Goal: Task Accomplishment & Management: Use online tool/utility

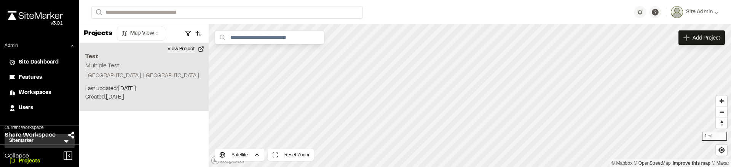
click at [180, 51] on button "View Project" at bounding box center [186, 49] width 46 height 12
click at [179, 51] on button "View Project" at bounding box center [186, 49] width 46 height 12
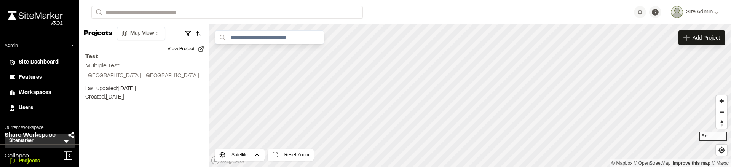
click at [142, 142] on div "Projects Map View Test Multiple Test Charleston, SC Last updated: Sep 6, 2025 B…" at bounding box center [144, 95] width 130 height 143
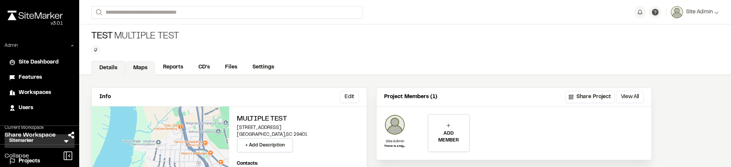
click at [142, 63] on link "Maps" at bounding box center [140, 68] width 30 height 14
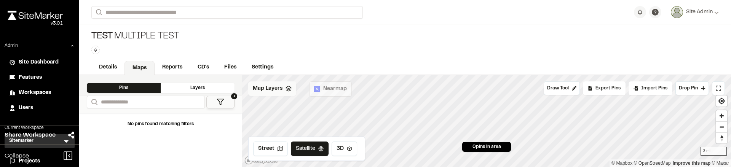
click at [287, 88] on polygon at bounding box center [288, 87] width 5 height 3
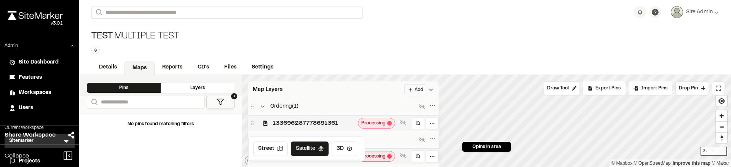
click at [293, 121] on span "133696287778691361" at bounding box center [314, 123] width 82 height 9
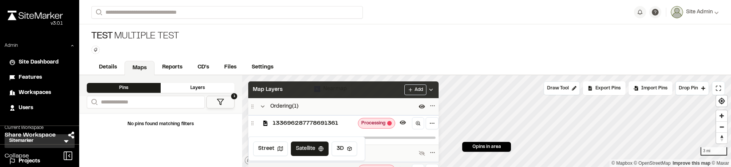
click at [425, 96] on div "Map Layers Add" at bounding box center [343, 90] width 190 height 17
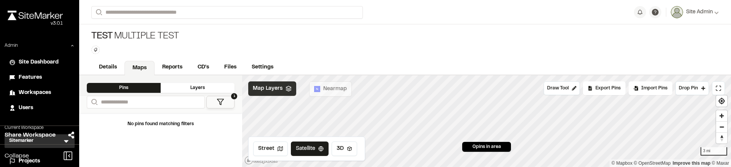
click at [273, 93] on div "Map Layers" at bounding box center [272, 89] width 48 height 14
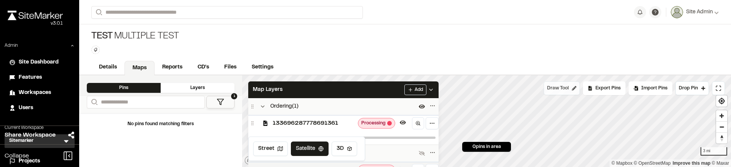
click at [553, 85] on button "Draw Tool" at bounding box center [562, 89] width 36 height 14
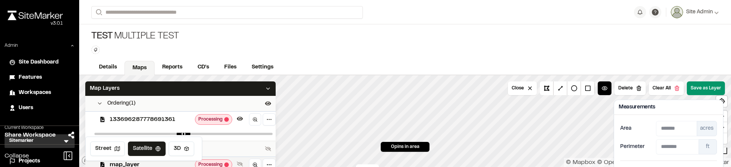
click at [713, 92] on button "Save as Layer" at bounding box center [706, 89] width 38 height 14
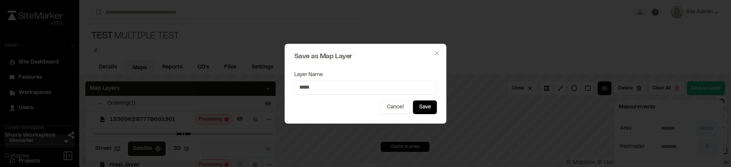
type input "*****"
click at [433, 104] on button "Save" at bounding box center [425, 108] width 24 height 14
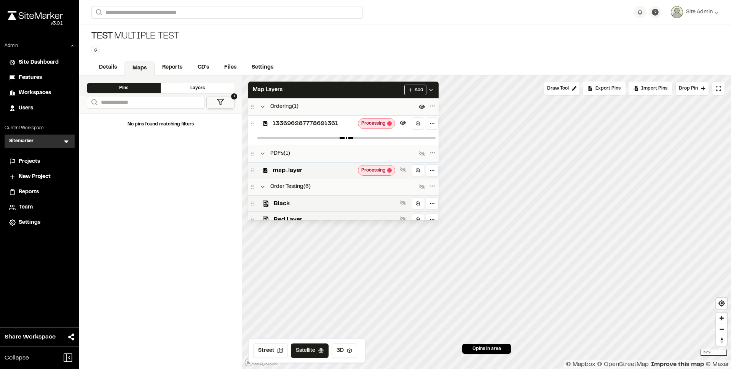
click at [167, 165] on div "No pins found matching filters" at bounding box center [160, 241] width 163 height 256
click at [300, 38] on div "Test Multiple Test Type Enter or comma to add tag." at bounding box center [405, 42] width 652 height 36
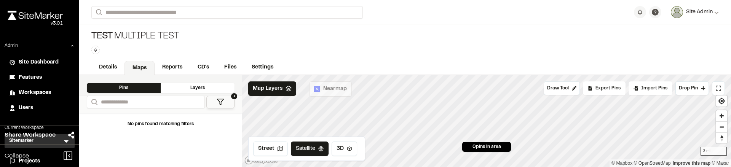
click at [700, 10] on span "Site Admin" at bounding box center [699, 12] width 27 height 8
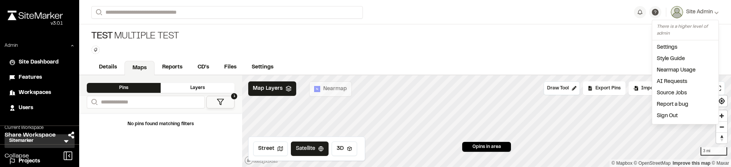
click at [683, 49] on link "Settings" at bounding box center [686, 47] width 66 height 11
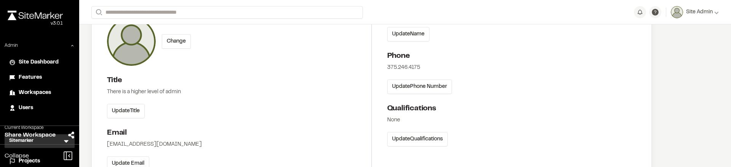
scroll to position [146, 0]
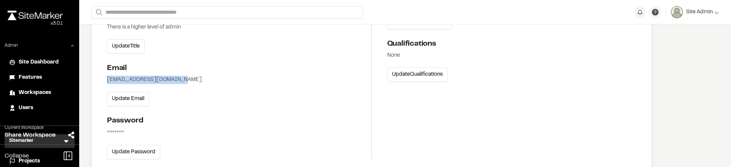
drag, startPoint x: 181, startPoint y: 79, endPoint x: 98, endPoint y: 76, distance: 83.9
click at [98, 76] on div "Profile Photo Change Title There is a higher level of admin Update Title Email …" at bounding box center [372, 46] width 560 height 257
copy div "[EMAIL_ADDRESS][DOMAIN_NAME]"
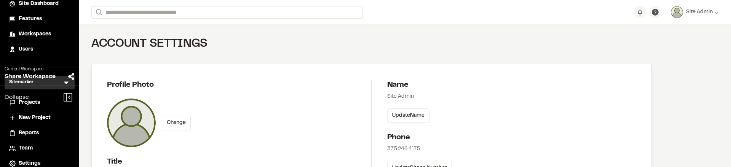
click at [42, 104] on div "Collapse" at bounding box center [39, 97] width 79 height 23
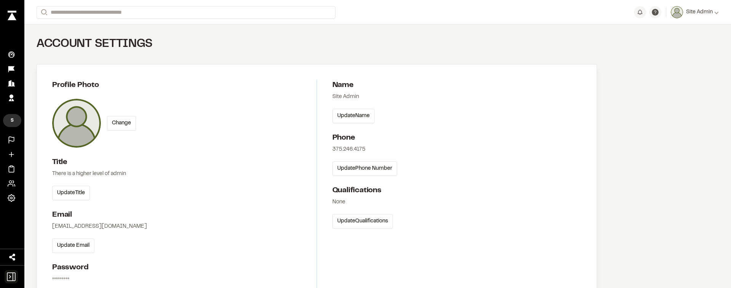
click at [13, 167] on icon at bounding box center [11, 276] width 9 height 9
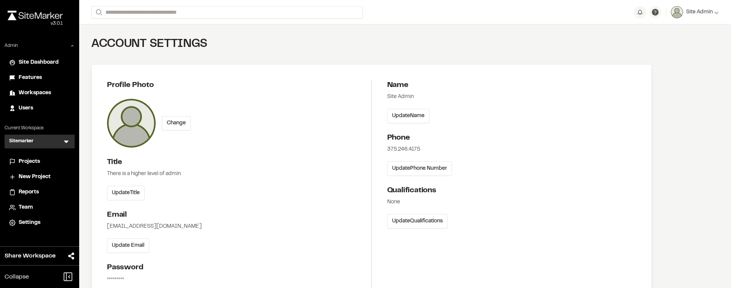
click at [36, 161] on span "Projects" at bounding box center [29, 161] width 21 height 8
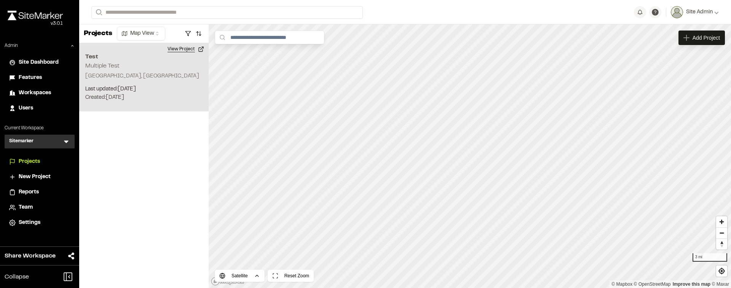
click at [181, 50] on button "View Project" at bounding box center [186, 49] width 46 height 12
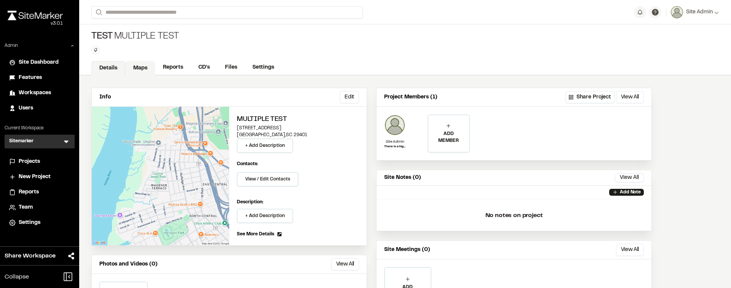
click at [136, 68] on link "Maps" at bounding box center [140, 68] width 30 height 14
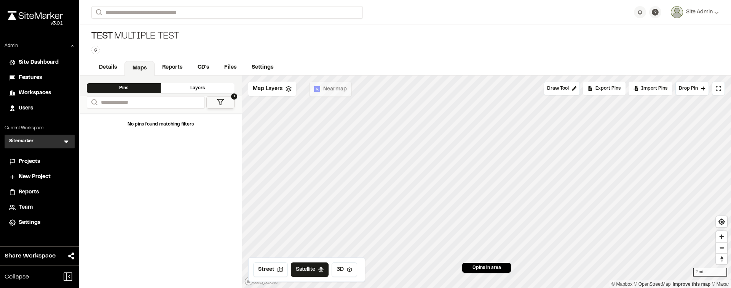
click at [307, 65] on div "Details Maps Reports CD's Files Settings" at bounding box center [405, 67] width 652 height 15
click at [704, 14] on span "Site Admin" at bounding box center [699, 12] width 27 height 8
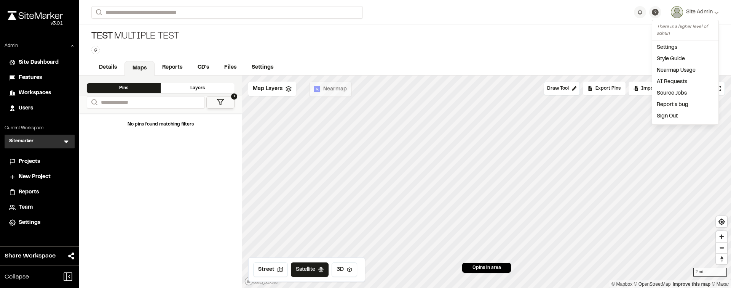
click at [679, 44] on link "Settings" at bounding box center [686, 47] width 66 height 11
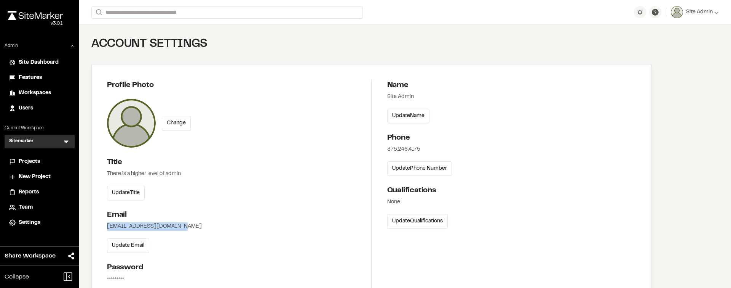
drag, startPoint x: 181, startPoint y: 224, endPoint x: 97, endPoint y: 227, distance: 84.6
click at [97, 227] on div "Profile Photo Change Title There is a higher level of admin Update Title Email …" at bounding box center [372, 192] width 560 height 257
copy div "siteadmin@sitemarker.com"
click at [40, 162] on div "Projects" at bounding box center [44, 161] width 51 height 8
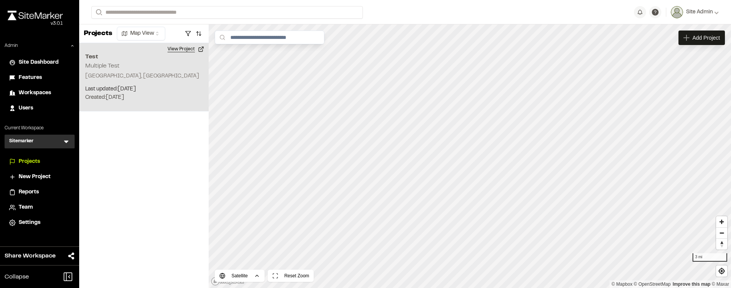
click at [186, 50] on button "View Project" at bounding box center [186, 49] width 46 height 12
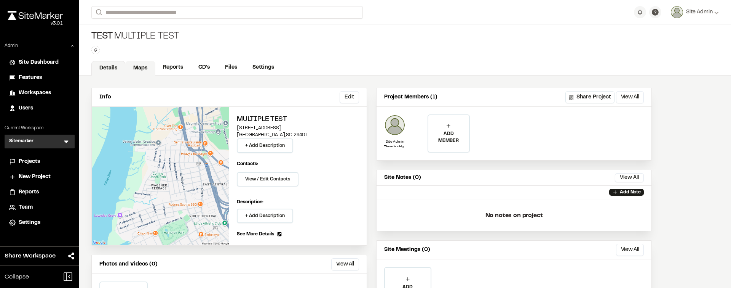
click at [138, 69] on link "Maps" at bounding box center [140, 68] width 30 height 14
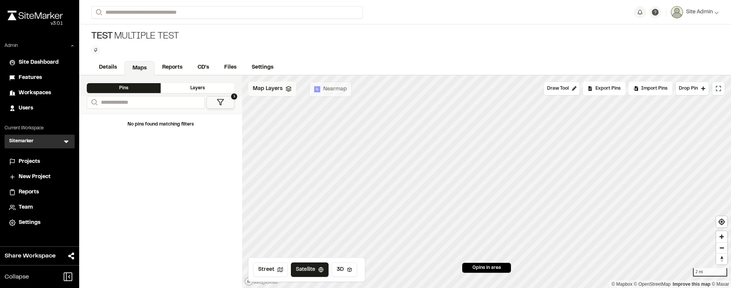
click at [277, 91] on span "Map Layers" at bounding box center [268, 89] width 30 height 8
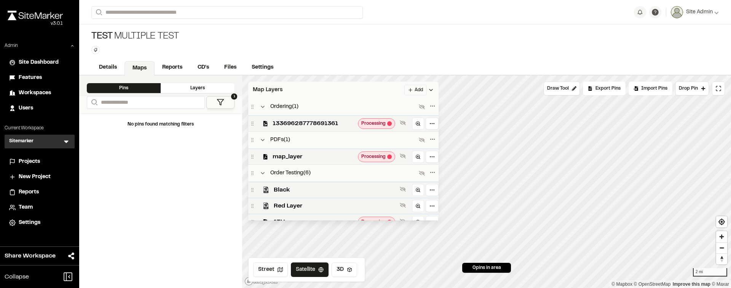
click at [425, 88] on html "**********" at bounding box center [365, 144] width 731 height 288
click at [394, 115] on link "Add Layer" at bounding box center [402, 118] width 57 height 13
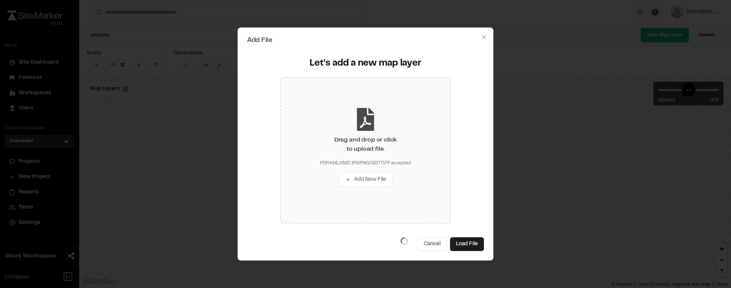
click at [360, 153] on div "Drag and drop or click to upload file." at bounding box center [365, 144] width 62 height 18
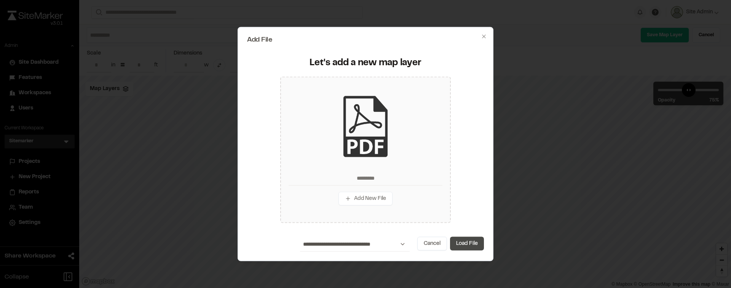
click at [457, 245] on button "Load File" at bounding box center [467, 244] width 34 height 14
type input "*********"
type input "****"
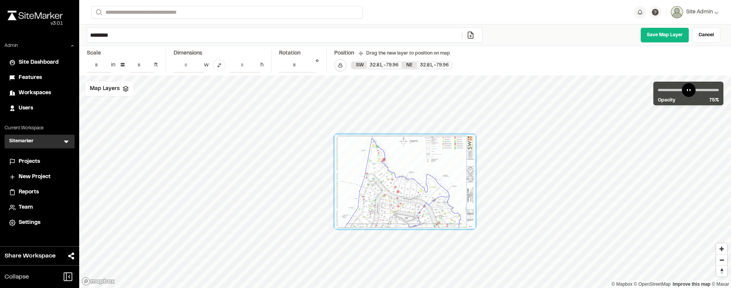
click at [216, 37] on input "*********" at bounding box center [274, 35] width 375 height 14
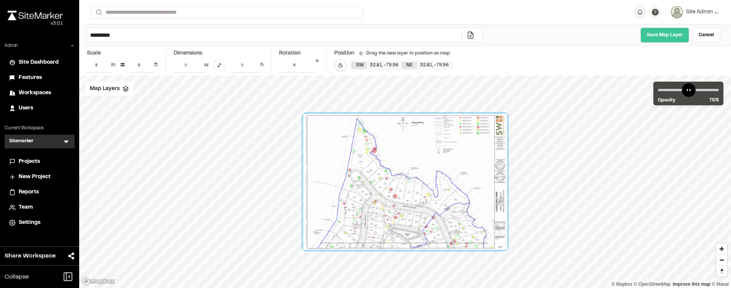
type input "**********"
click at [671, 40] on link "Save Map Layer" at bounding box center [665, 34] width 49 height 15
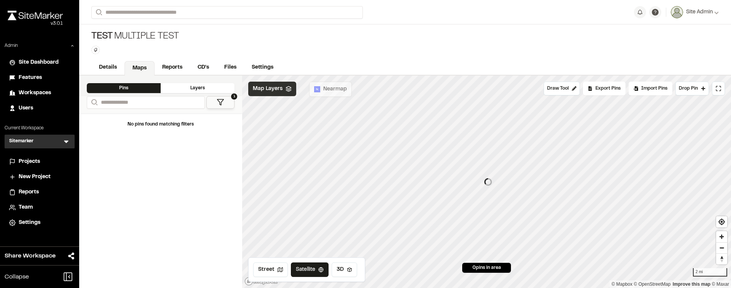
click at [276, 90] on span "Map Layers" at bounding box center [268, 89] width 30 height 8
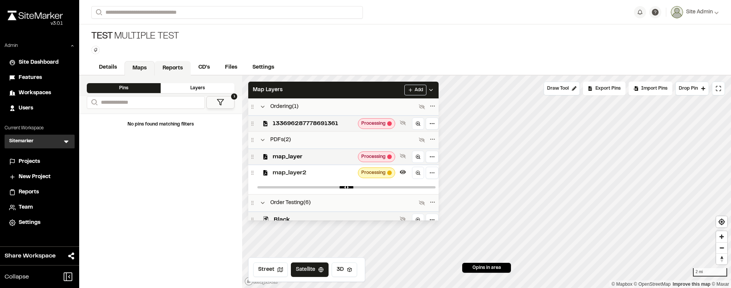
click at [176, 66] on link "Reports" at bounding box center [173, 68] width 36 height 14
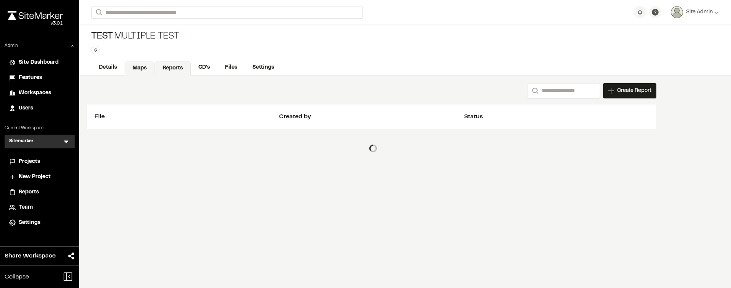
click at [147, 72] on link "Maps" at bounding box center [140, 68] width 30 height 14
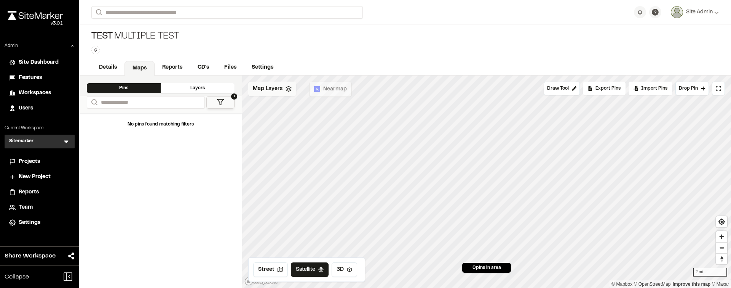
click at [283, 93] on div "Map Layers" at bounding box center [272, 89] width 48 height 14
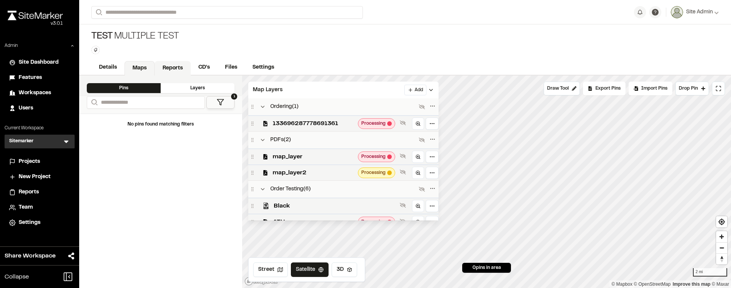
click at [165, 66] on link "Reports" at bounding box center [173, 68] width 36 height 14
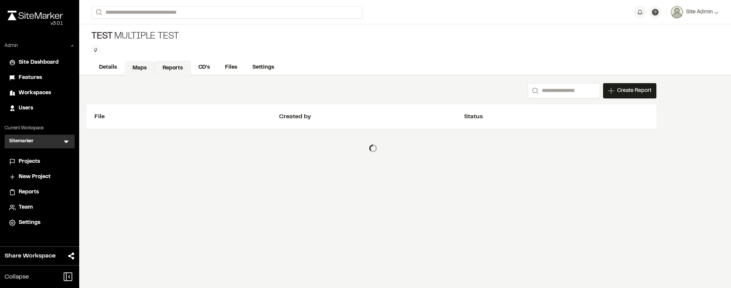
click at [135, 68] on link "Maps" at bounding box center [140, 68] width 30 height 14
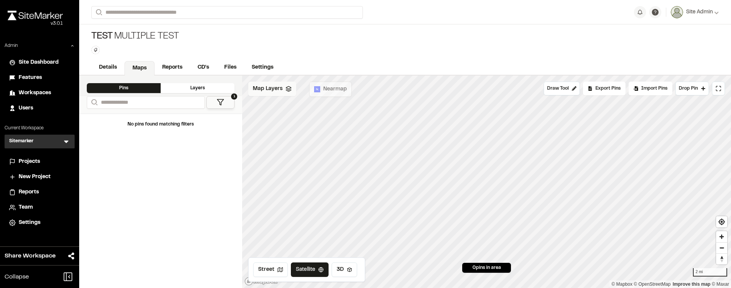
click at [263, 89] on span "Map Layers" at bounding box center [268, 89] width 30 height 8
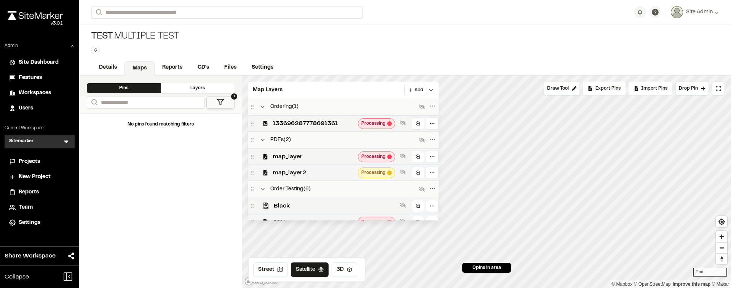
click at [327, 173] on span "map_layer2" at bounding box center [314, 172] width 82 height 9
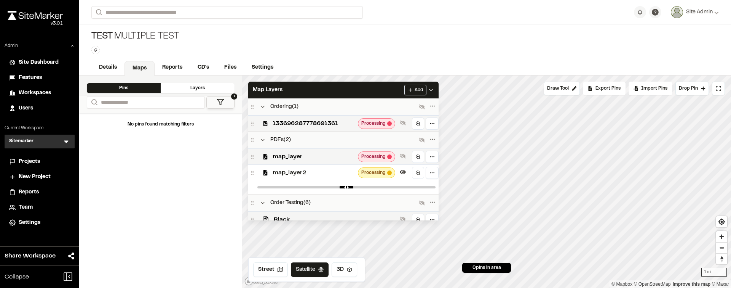
click at [324, 173] on span "map_layer2" at bounding box center [314, 172] width 82 height 9
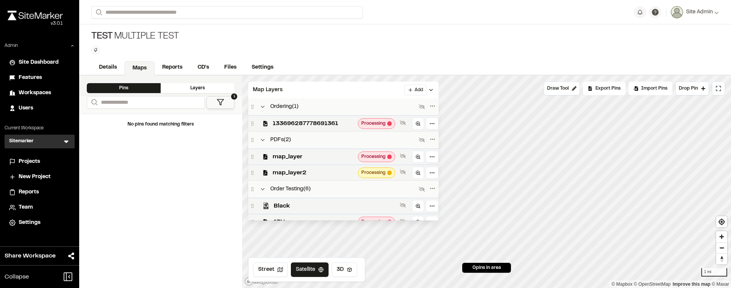
click at [324, 173] on span "map_layer2" at bounding box center [314, 172] width 82 height 9
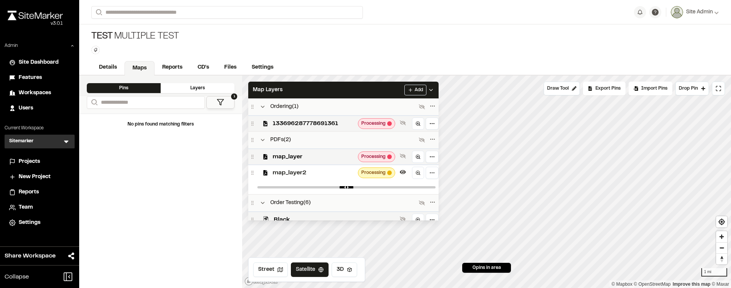
click at [324, 173] on span "map_layer2" at bounding box center [314, 172] width 82 height 9
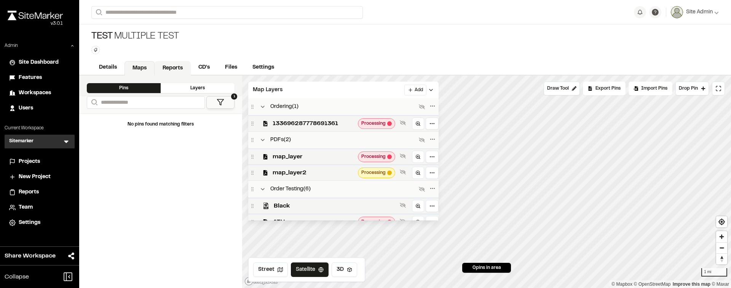
click at [168, 69] on link "Reports" at bounding box center [173, 68] width 36 height 14
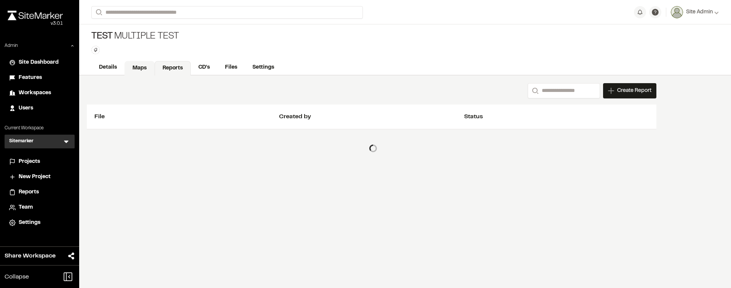
click at [141, 66] on link "Maps" at bounding box center [140, 68] width 30 height 14
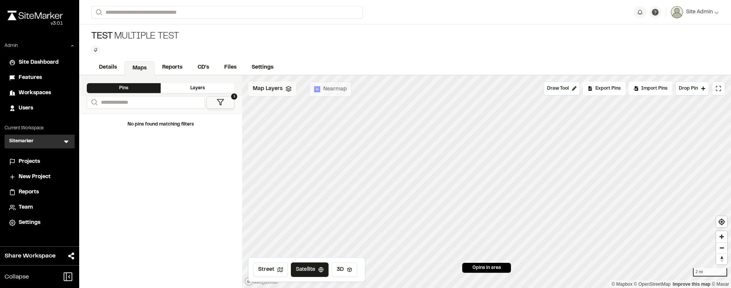
click at [265, 87] on span "Map Layers" at bounding box center [268, 89] width 30 height 8
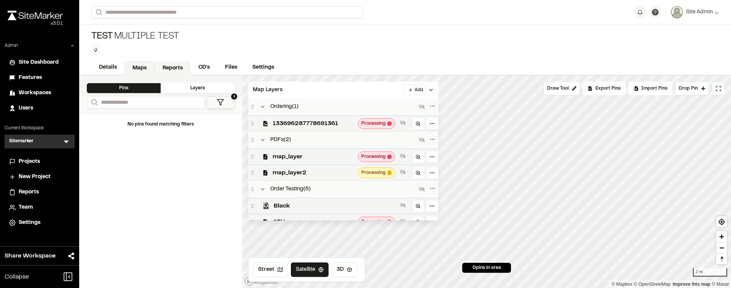
click at [177, 72] on link "Reports" at bounding box center [173, 68] width 36 height 14
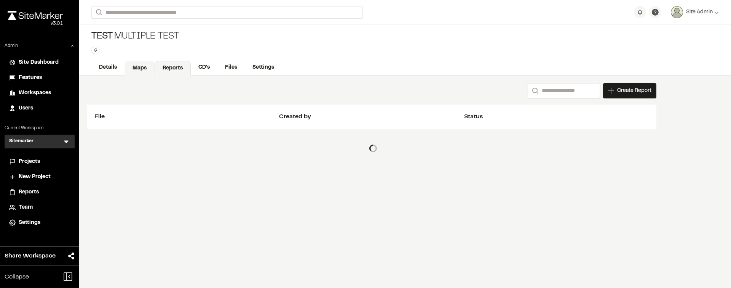
click at [134, 72] on link "Maps" at bounding box center [140, 68] width 30 height 14
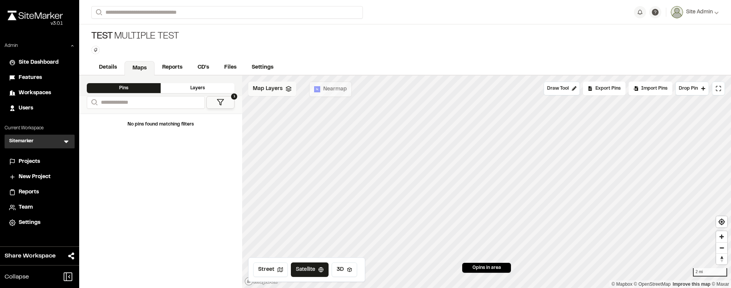
click at [261, 92] on span "Map Layers" at bounding box center [268, 89] width 30 height 8
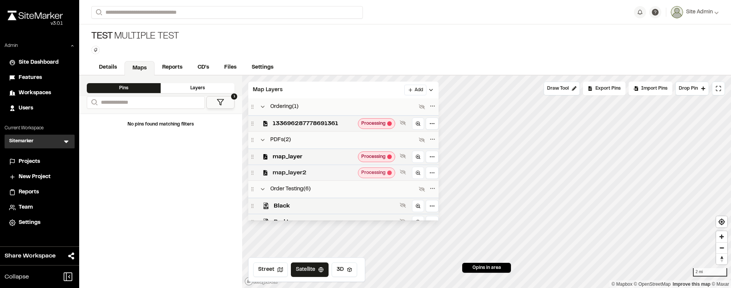
click at [322, 170] on span "map_layer2" at bounding box center [314, 172] width 82 height 9
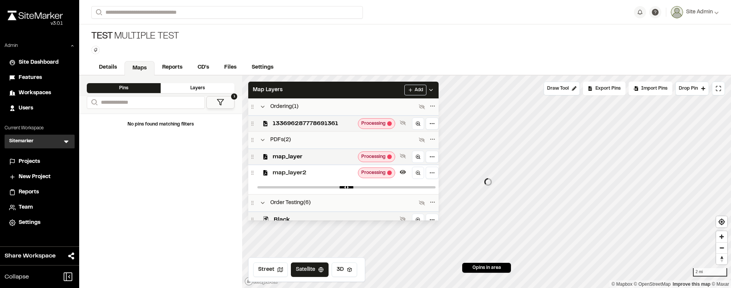
click at [370, 170] on span "Processing" at bounding box center [374, 172] width 24 height 7
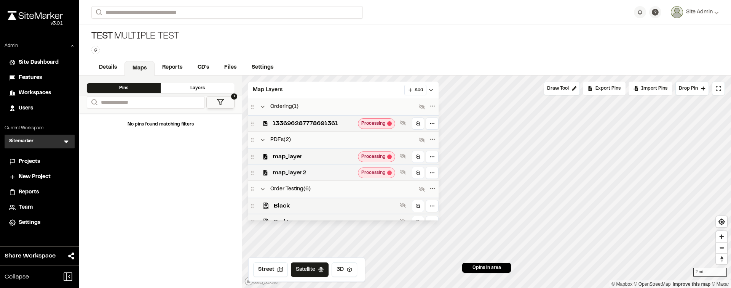
click at [329, 171] on span "map_layer2" at bounding box center [314, 172] width 82 height 9
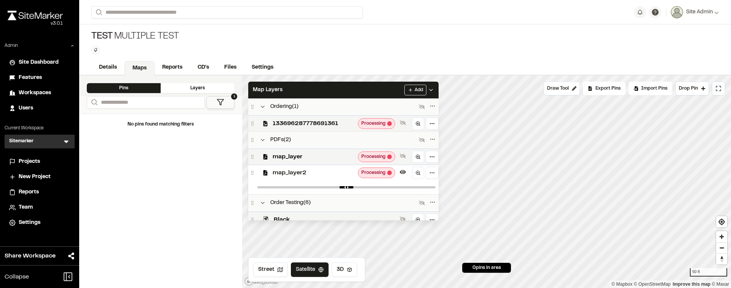
click at [341, 170] on span "map_layer2" at bounding box center [314, 172] width 82 height 9
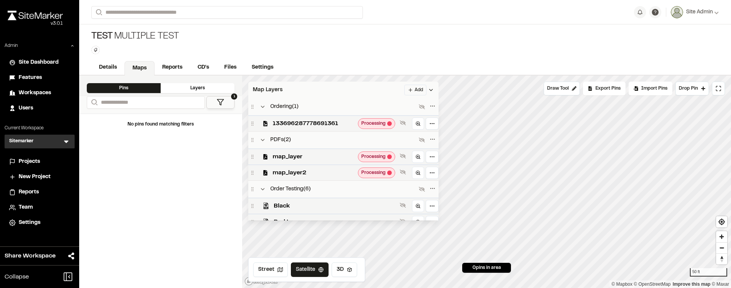
click at [308, 90] on div "Map Layers Add" at bounding box center [343, 90] width 190 height 17
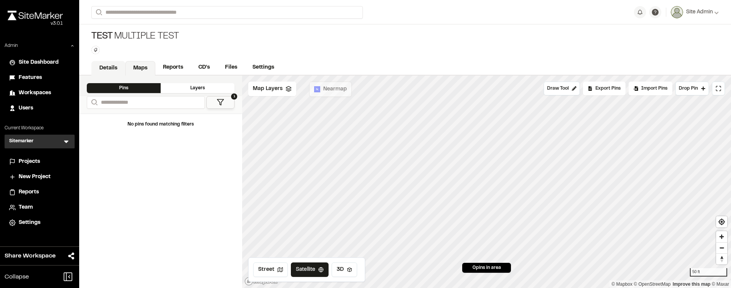
click at [109, 69] on link "Details" at bounding box center [108, 68] width 34 height 14
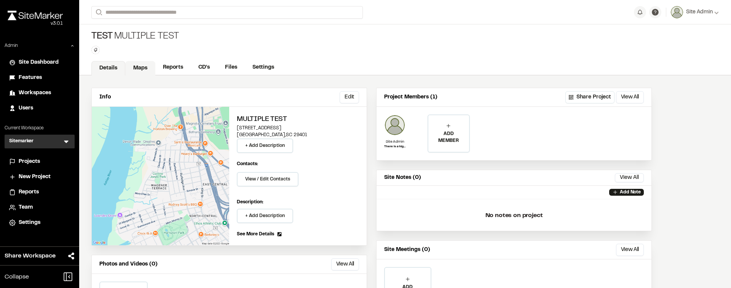
click at [131, 62] on link "Maps" at bounding box center [140, 68] width 30 height 14
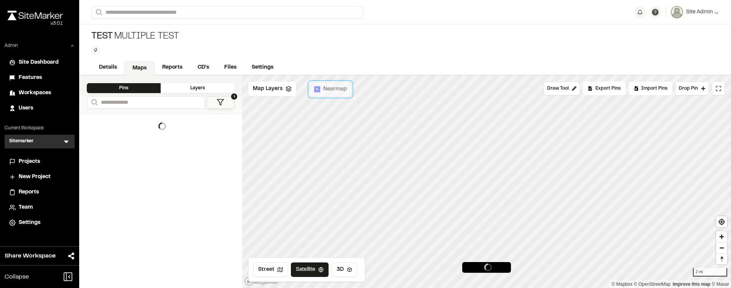
click at [325, 90] on span "Nearmap" at bounding box center [335, 89] width 24 height 8
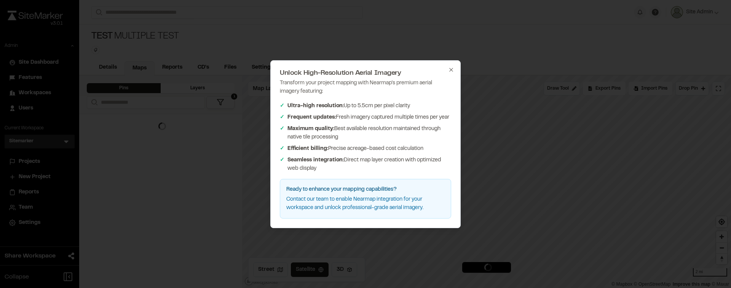
click at [453, 70] on icon "button" at bounding box center [451, 70] width 6 height 6
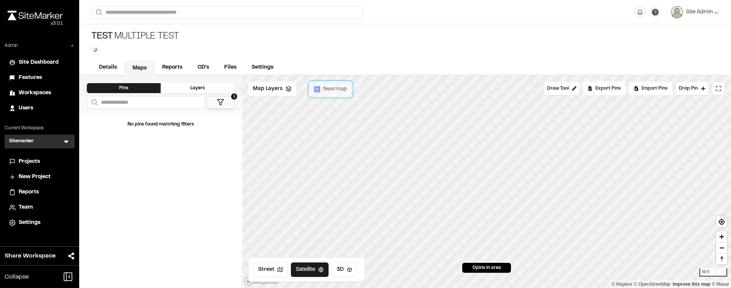
click at [333, 90] on span "Nearmap" at bounding box center [335, 89] width 24 height 8
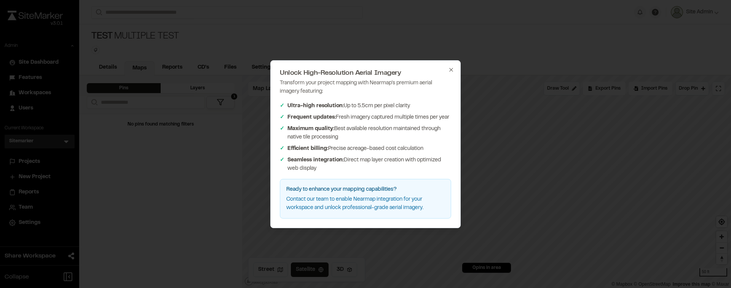
click at [449, 72] on icon "button" at bounding box center [451, 70] width 6 height 6
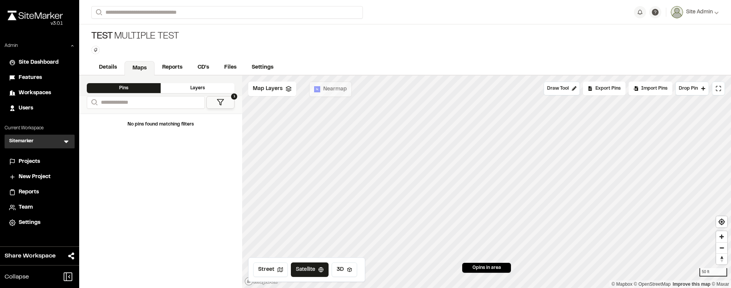
click at [31, 222] on span "Settings" at bounding box center [30, 222] width 22 height 8
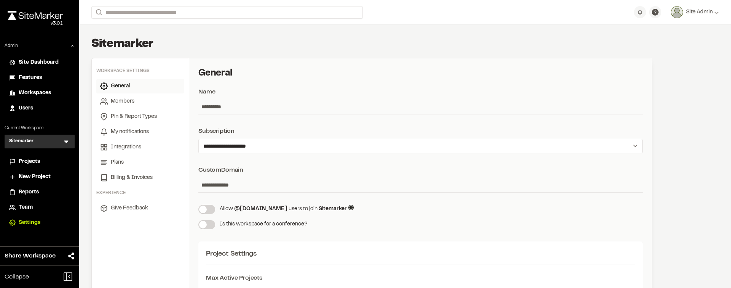
click at [32, 165] on span "Projects" at bounding box center [29, 161] width 21 height 8
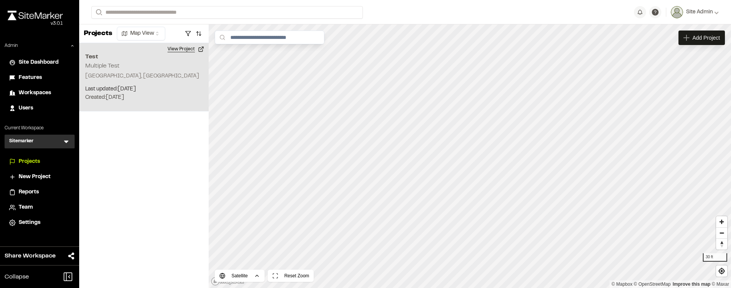
click at [178, 50] on button "View Project" at bounding box center [186, 49] width 46 height 12
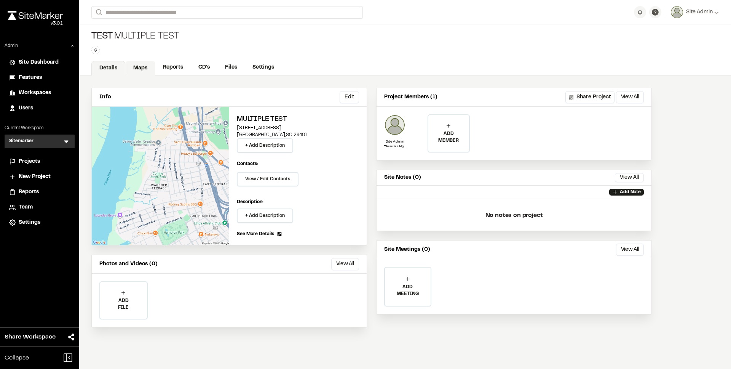
click at [152, 75] on link "Maps" at bounding box center [140, 68] width 30 height 14
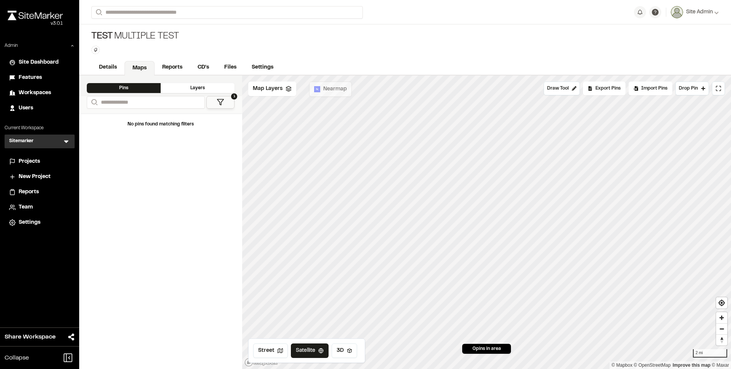
click at [442, 50] on div "Test Multiple Test Type Enter or comma to add tag." at bounding box center [405, 42] width 652 height 36
click at [333, 92] on span "Nearmap" at bounding box center [335, 89] width 24 height 8
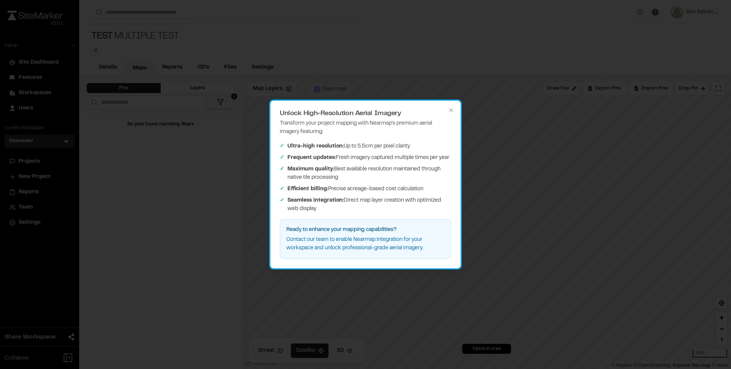
click at [363, 139] on div "Transform your project mapping with Nearmap's premium aerial imagery featuring:…" at bounding box center [365, 188] width 171 height 139
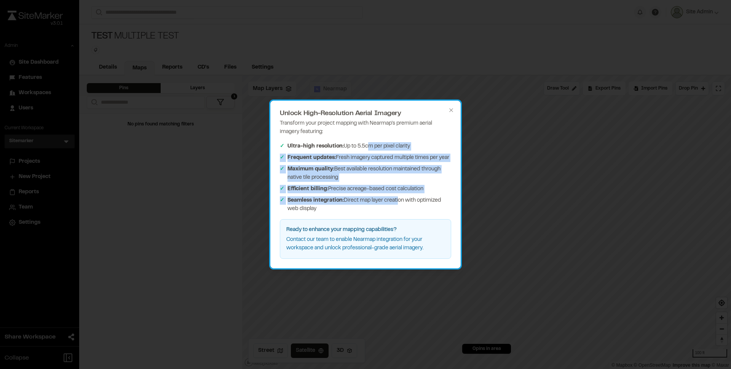
drag, startPoint x: 364, startPoint y: 147, endPoint x: 396, endPoint y: 198, distance: 60.8
click at [396, 198] on ul "✓ Ultra-high resolution: Up to 5.5cm per pixel clarity ✓ Frequent updates: Fres…" at bounding box center [365, 177] width 171 height 71
click at [396, 198] on span "Seamless integration: Direct map layer creation with optimized web display" at bounding box center [370, 204] width 164 height 17
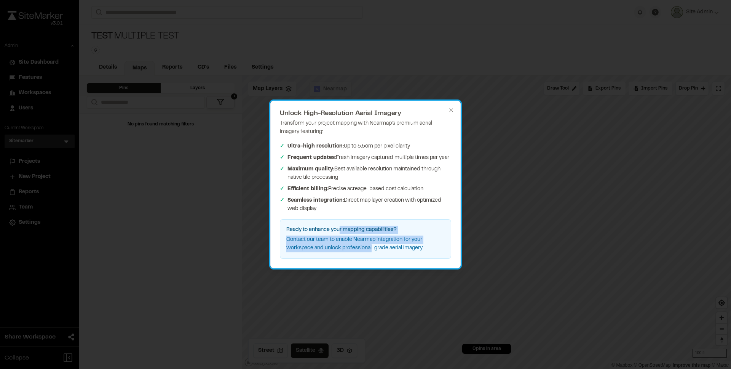
drag, startPoint x: 350, startPoint y: 233, endPoint x: 373, endPoint y: 250, distance: 28.3
click at [373, 250] on div "Ready to enhance your mapping capabilities? Contact our team to enable Nearmap …" at bounding box center [365, 239] width 171 height 40
click at [373, 250] on p "Contact our team to enable Nearmap integration for your workspace and unlock pr…" at bounding box center [365, 243] width 158 height 17
drag, startPoint x: 373, startPoint y: 250, endPoint x: 337, endPoint y: 235, distance: 38.8
click at [337, 235] on div "Ready to enhance your mapping capabilities? Contact our team to enable Nearmap …" at bounding box center [365, 239] width 171 height 40
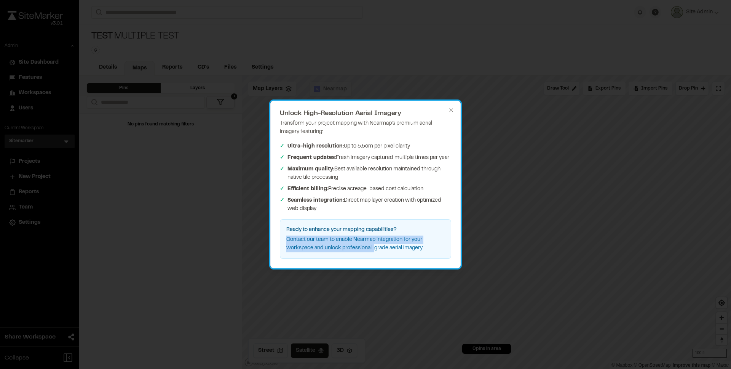
click at [337, 235] on div "Ready to enhance your mapping capabilities? Contact our team to enable Nearmap …" at bounding box center [365, 239] width 171 height 40
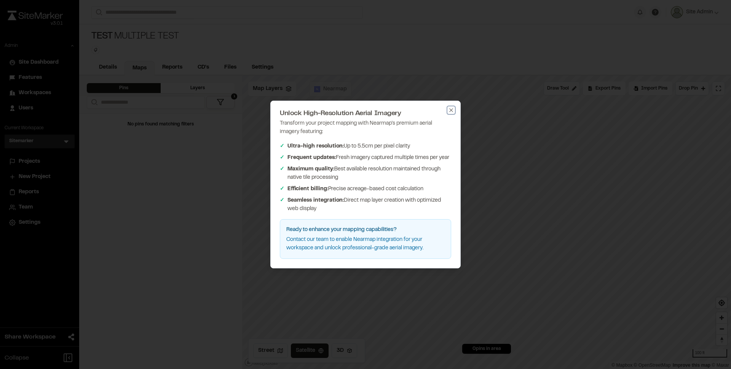
click at [453, 111] on icon "button" at bounding box center [450, 109] width 3 height 3
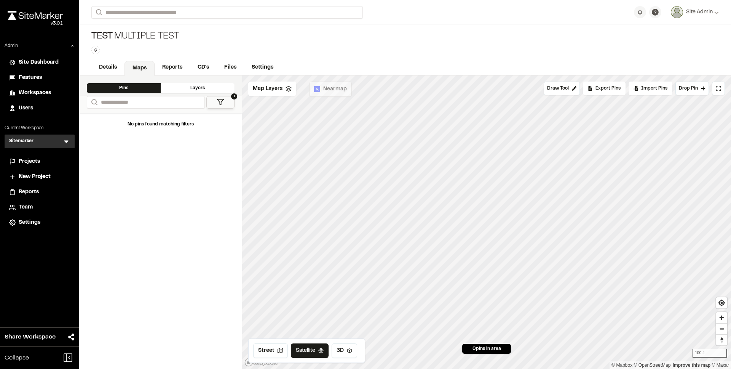
click at [15, 223] on icon at bounding box center [12, 223] width 6 height 8
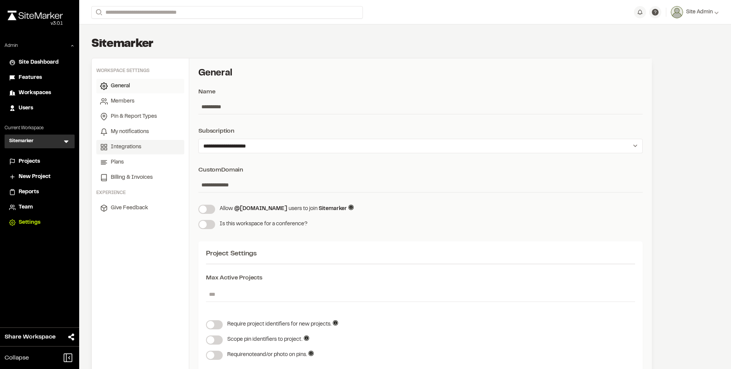
click at [126, 152] on link "Integrations" at bounding box center [140, 147] width 88 height 14
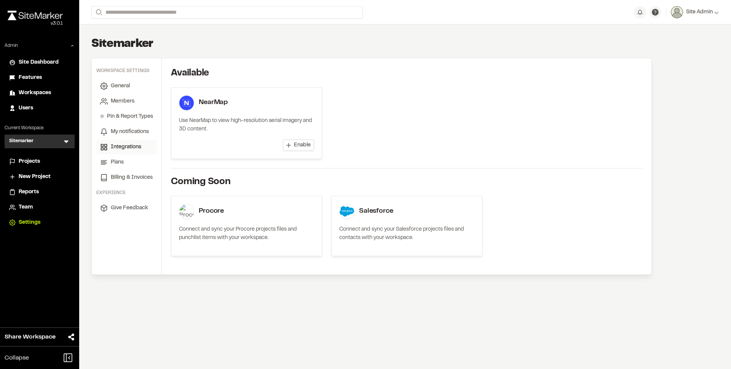
click at [306, 144] on span "Enable" at bounding box center [302, 145] width 17 height 8
click at [50, 145] on div "Sitemarker S Menu" at bounding box center [40, 141] width 70 height 14
click at [67, 144] on icon at bounding box center [66, 142] width 8 height 8
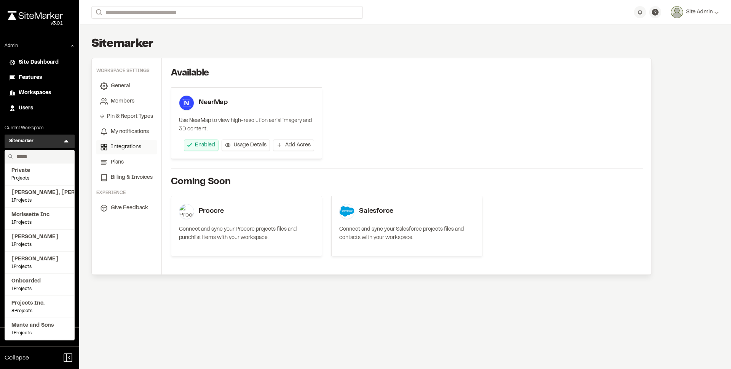
click at [50, 160] on input "text" at bounding box center [42, 156] width 58 height 13
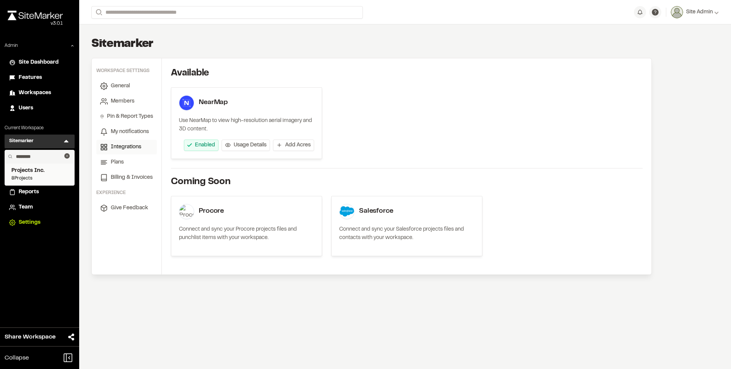
type input "********"
click at [33, 174] on span "Projects Inc." at bounding box center [39, 170] width 56 height 8
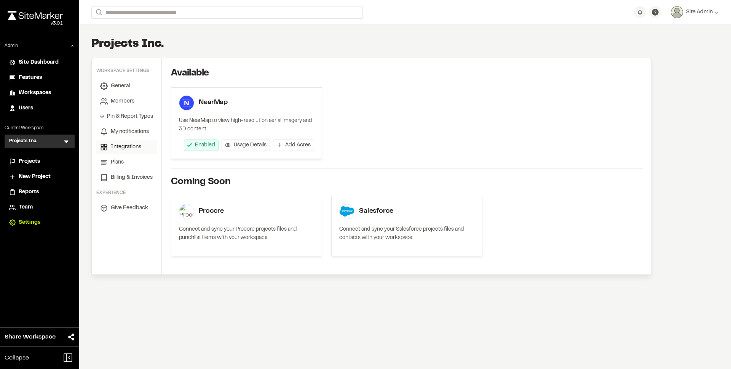
click at [35, 158] on span "Projects" at bounding box center [29, 161] width 21 height 8
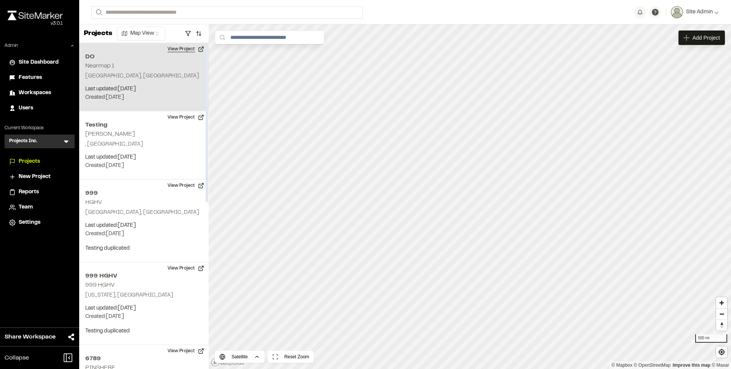
click at [191, 50] on button "View Project" at bounding box center [186, 49] width 46 height 12
click at [181, 48] on button "View Project" at bounding box center [186, 49] width 46 height 12
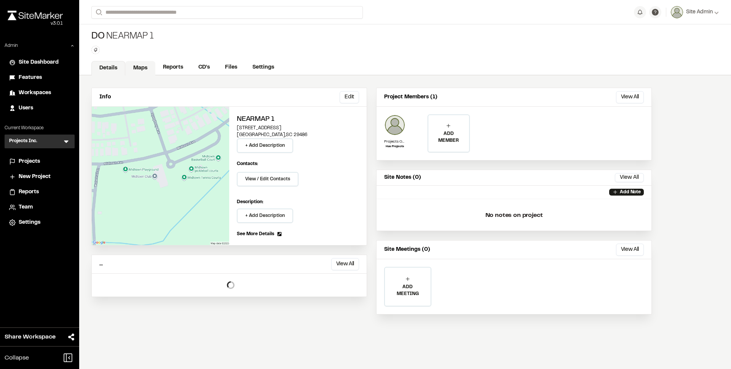
click at [142, 65] on link "Maps" at bounding box center [140, 68] width 30 height 14
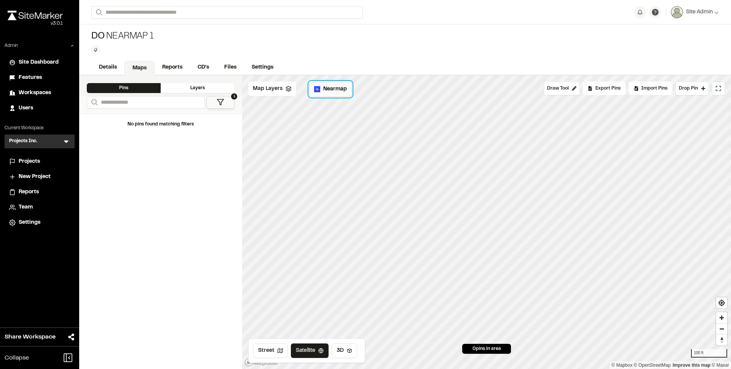
click at [338, 94] on button "Nearmap" at bounding box center [330, 89] width 43 height 15
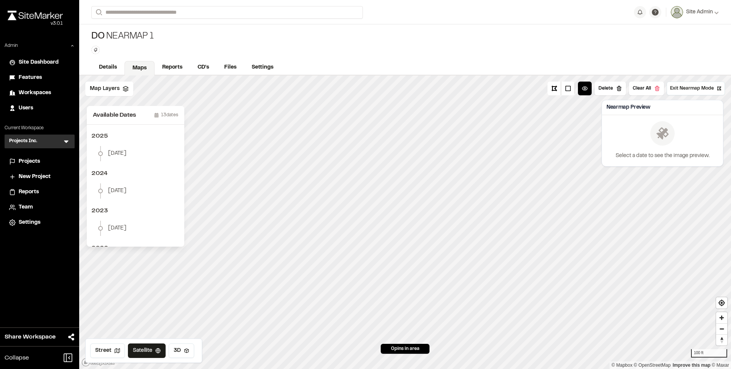
click at [131, 145] on div "[DATE]" at bounding box center [135, 144] width 94 height 37
click at [125, 153] on span "[DATE]" at bounding box center [117, 153] width 18 height 8
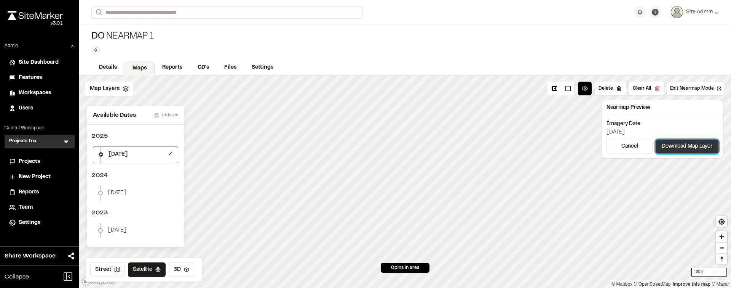
click at [689, 146] on button "Download Map Layer" at bounding box center [687, 146] width 63 height 14
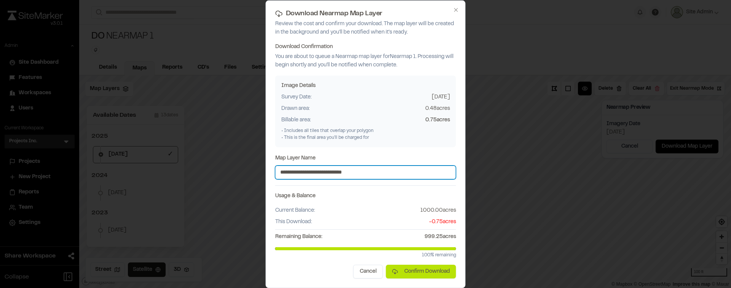
click at [389, 173] on input "**********" at bounding box center [365, 172] width 181 height 14
click at [405, 174] on input "**********" at bounding box center [365, 172] width 181 height 14
drag, startPoint x: 414, startPoint y: 171, endPoint x: 261, endPoint y: 174, distance: 152.4
click at [261, 174] on body "**********" at bounding box center [365, 144] width 731 height 288
type input "**********"
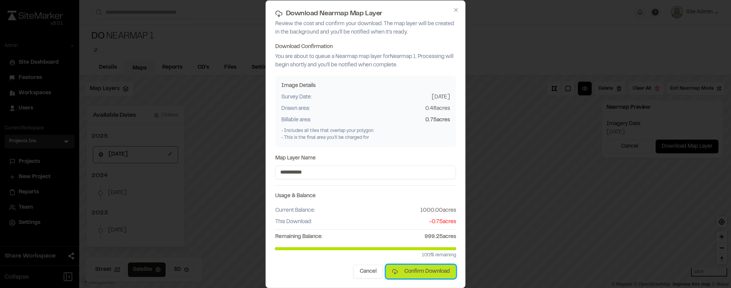
click at [425, 267] on button "Confirm Download" at bounding box center [421, 271] width 70 height 14
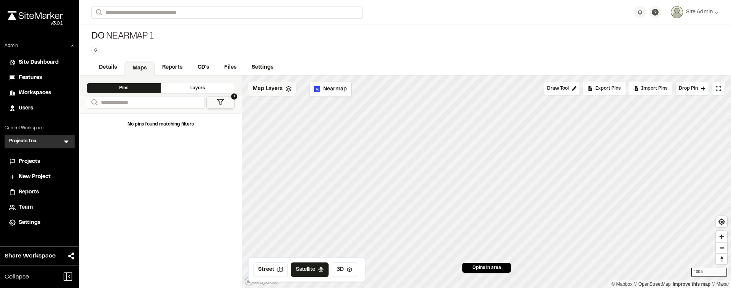
click at [288, 94] on div "Map Layers" at bounding box center [272, 89] width 48 height 14
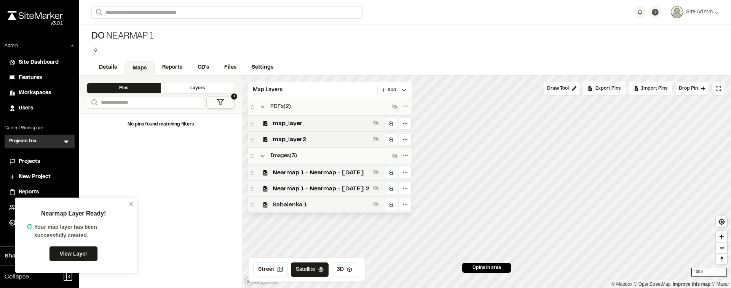
click at [321, 203] on span "Sabalenka 1" at bounding box center [321, 204] width 97 height 9
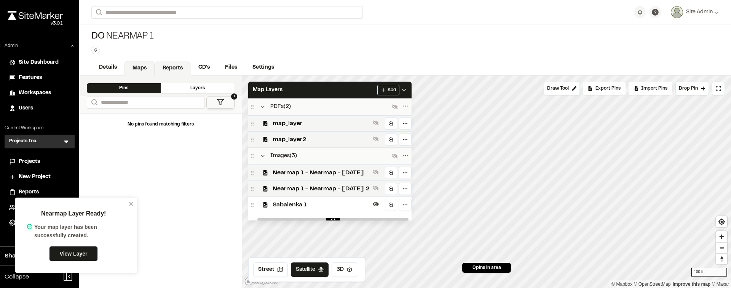
click at [184, 67] on link "Reports" at bounding box center [173, 68] width 36 height 14
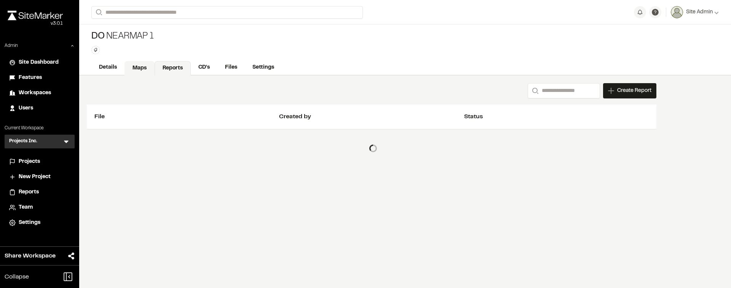
click at [131, 65] on link "Maps" at bounding box center [140, 68] width 30 height 14
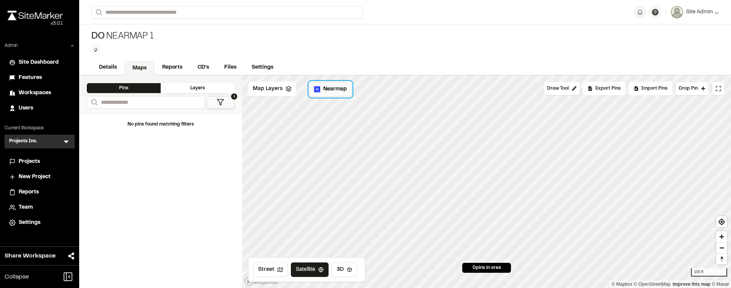
click at [325, 89] on span "Nearmap" at bounding box center [335, 89] width 24 height 8
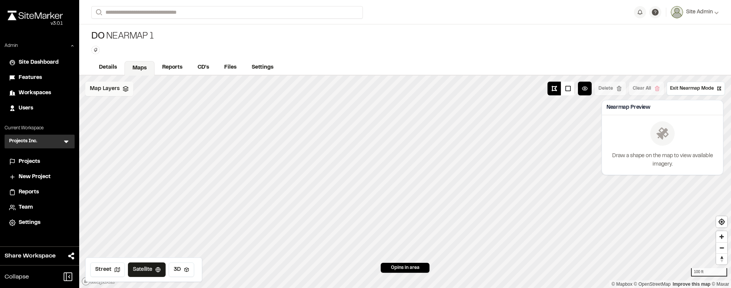
click at [110, 86] on span "Map Layers" at bounding box center [105, 89] width 30 height 8
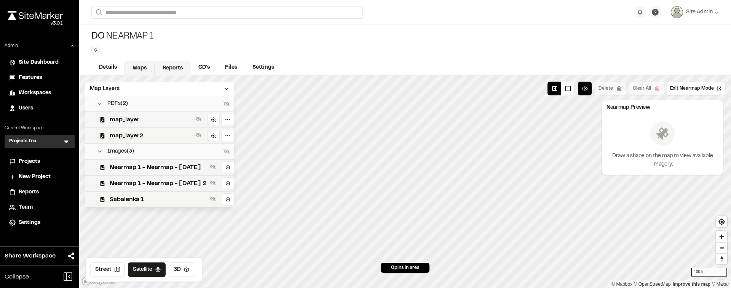
click at [159, 68] on link "Reports" at bounding box center [173, 68] width 36 height 14
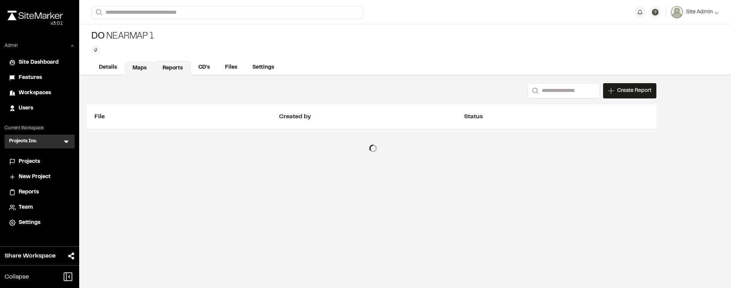
click at [146, 69] on link "Maps" at bounding box center [140, 68] width 30 height 14
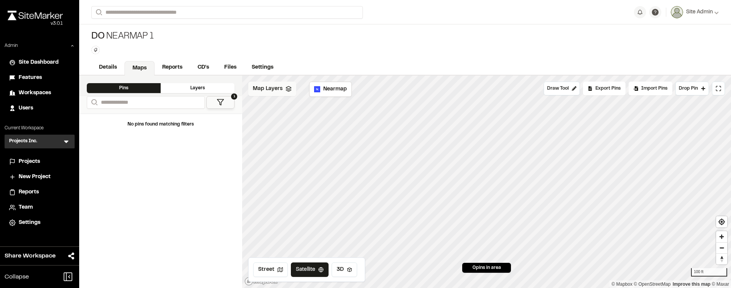
click at [278, 88] on span "Map Layers" at bounding box center [268, 89] width 30 height 8
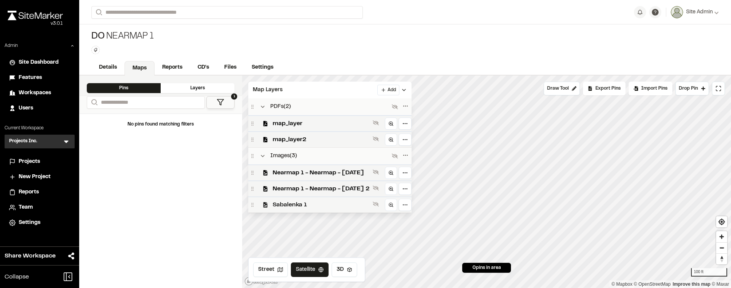
click at [300, 200] on span "Sabalenka 1" at bounding box center [321, 204] width 97 height 9
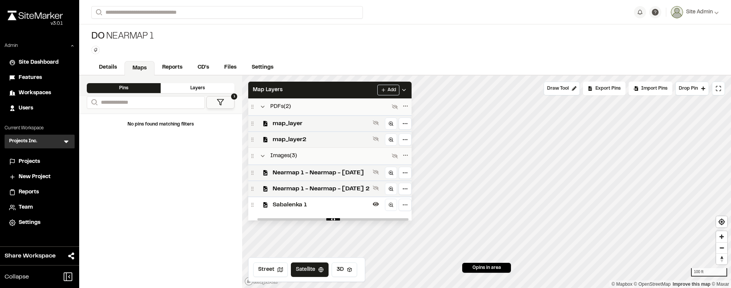
click at [148, 285] on div "No pins found matching filters" at bounding box center [160, 200] width 163 height 174
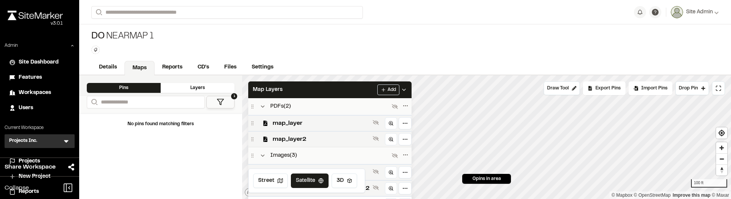
click at [429, 51] on div "DO Nearmap 1 Type Enter or comma to add tag." at bounding box center [405, 42] width 652 height 36
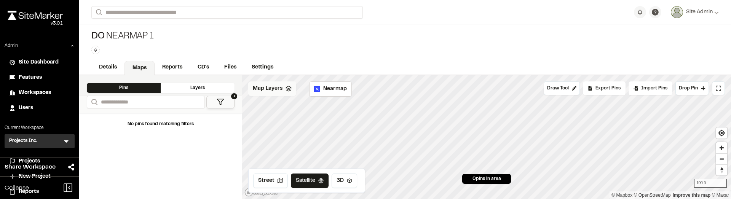
click at [277, 93] on div "Map Layers" at bounding box center [272, 89] width 48 height 14
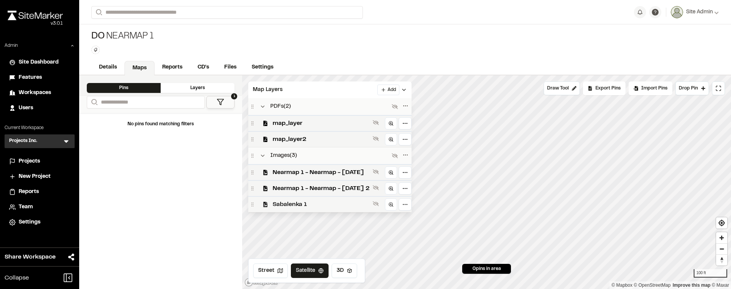
click at [352, 199] on span "Sabalenka 1" at bounding box center [321, 204] width 97 height 9
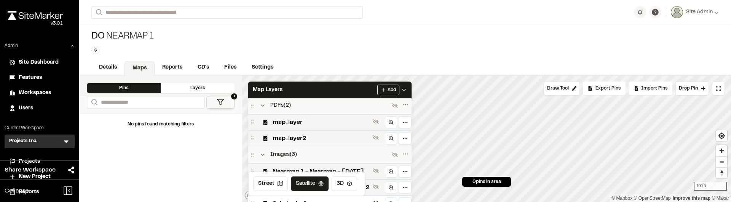
scroll to position [2, 0]
drag, startPoint x: 32, startPoint y: 144, endPoint x: 42, endPoint y: 142, distance: 10.0
click at [32, 144] on h3 "Projects Inc." at bounding box center [23, 142] width 28 height 8
click at [60, 142] on div "Projects Inc. PI Menu" at bounding box center [40, 141] width 70 height 14
click at [66, 143] on icon at bounding box center [66, 142] width 8 height 8
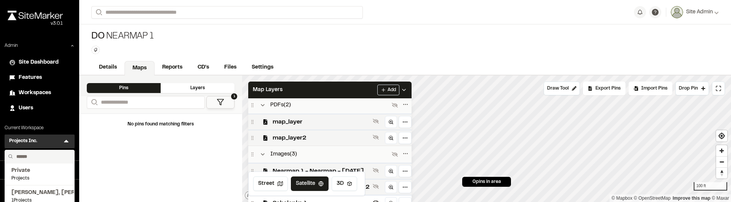
click at [42, 158] on input "text" at bounding box center [42, 156] width 58 height 13
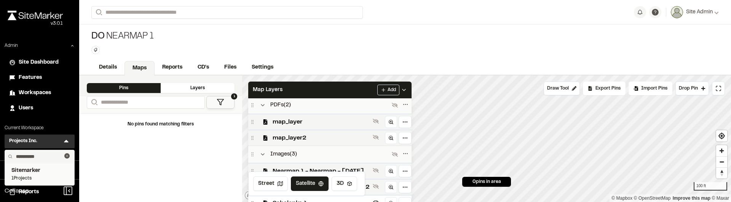
type input "**********"
click at [29, 175] on span "1 Projects" at bounding box center [39, 178] width 56 height 7
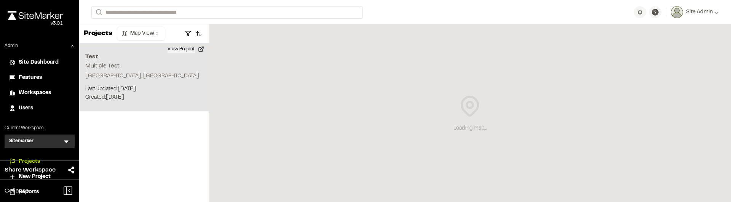
click at [184, 51] on button "View Project" at bounding box center [186, 49] width 46 height 12
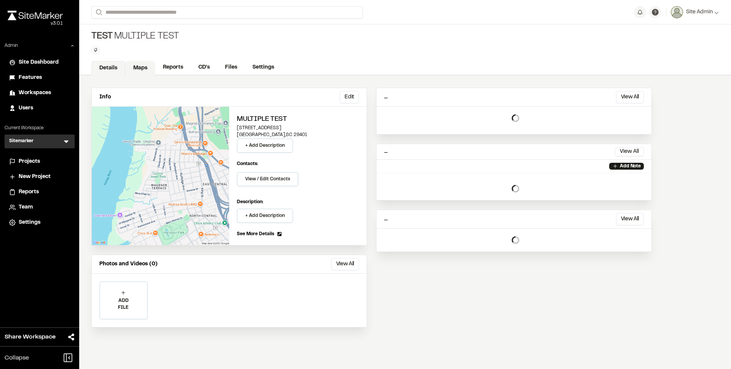
click at [138, 64] on link "Maps" at bounding box center [140, 68] width 30 height 14
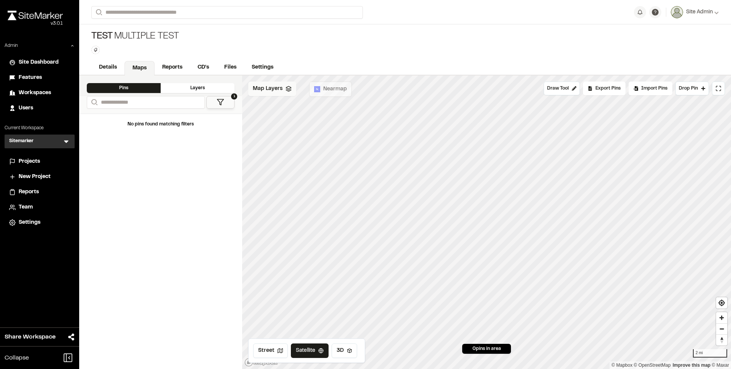
click at [268, 90] on span "Map Layers" at bounding box center [268, 89] width 30 height 8
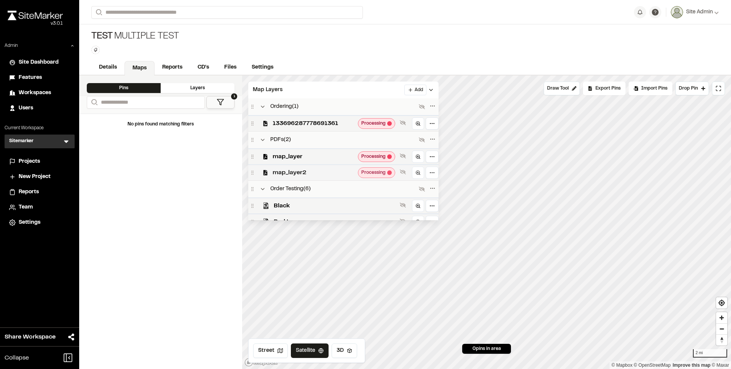
click at [368, 173] on span "Processing" at bounding box center [374, 172] width 24 height 7
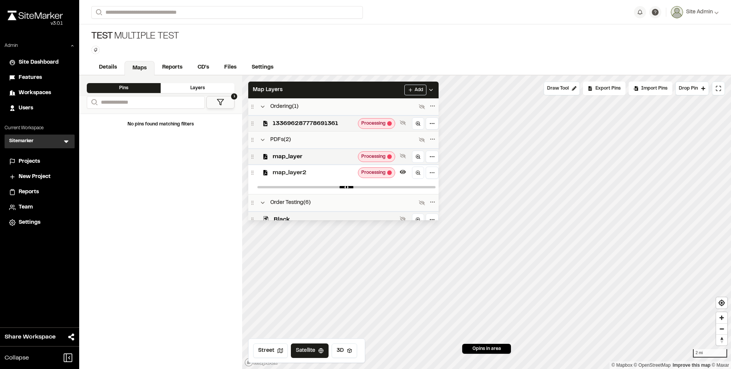
click at [324, 57] on div "Test Multiple Test Type Enter or comma to add tag." at bounding box center [405, 42] width 652 height 36
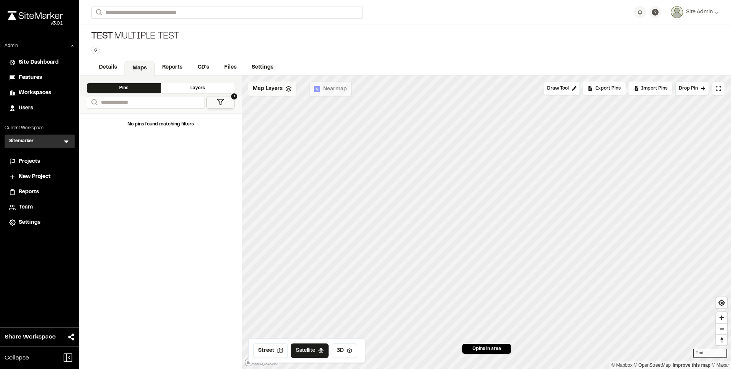
click at [284, 92] on div "Map Layers" at bounding box center [272, 89] width 48 height 14
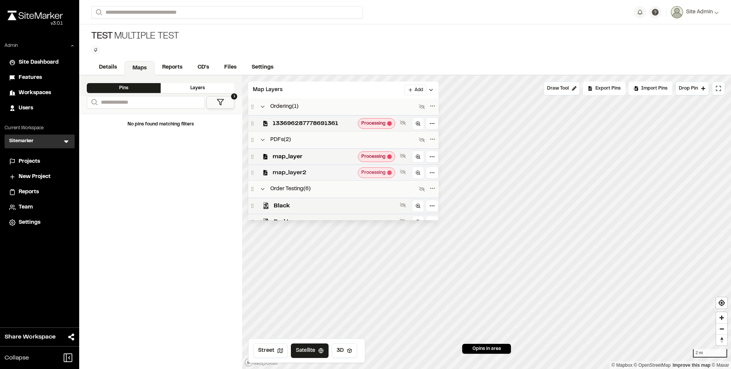
click at [333, 168] on span "map_layer2" at bounding box center [314, 172] width 82 height 9
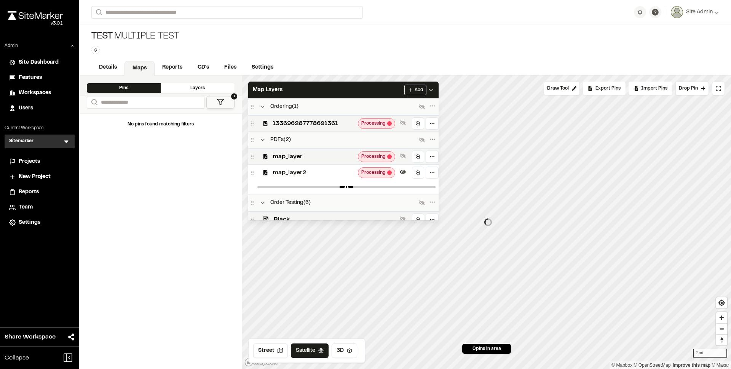
click at [343, 171] on span "map_layer2" at bounding box center [314, 172] width 82 height 9
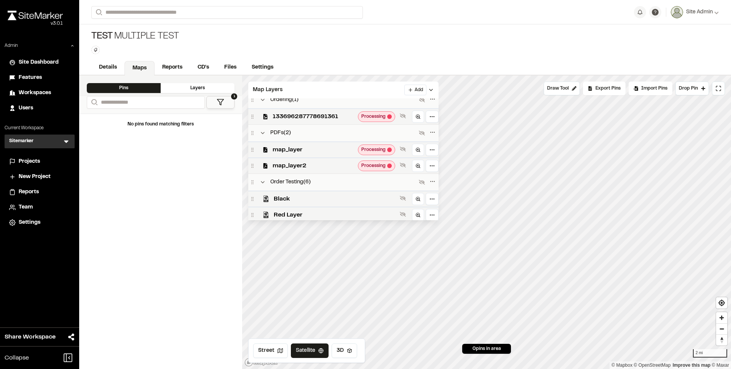
scroll to position [65, 0]
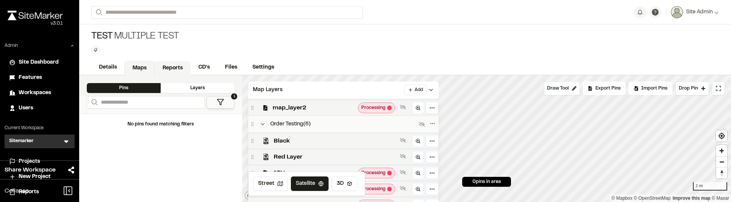
click at [166, 68] on link "Reports" at bounding box center [173, 68] width 36 height 14
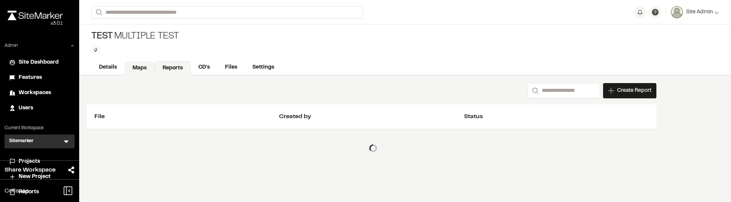
click at [138, 66] on link "Maps" at bounding box center [140, 68] width 30 height 14
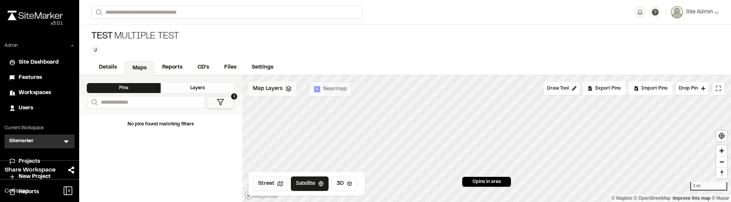
click at [281, 94] on div "Map Layers" at bounding box center [272, 89] width 48 height 14
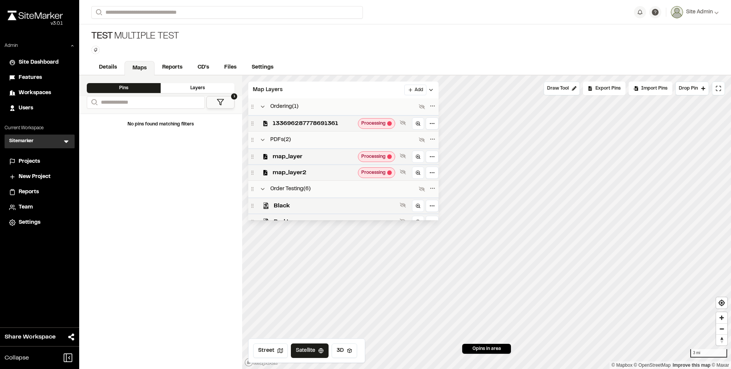
click at [145, 208] on div "No pins found matching filters" at bounding box center [160, 241] width 163 height 256
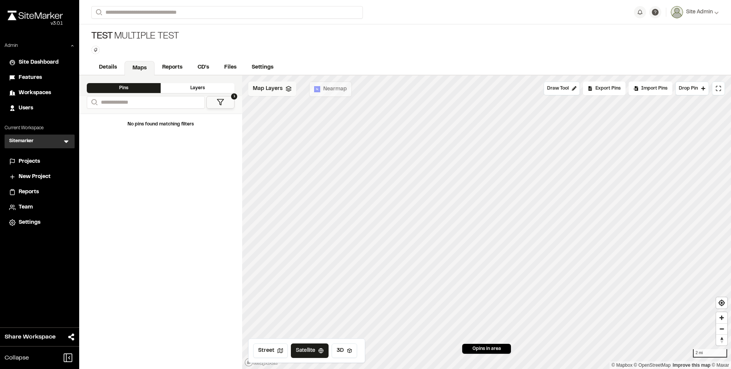
click at [260, 89] on span "Map Layers" at bounding box center [268, 89] width 30 height 8
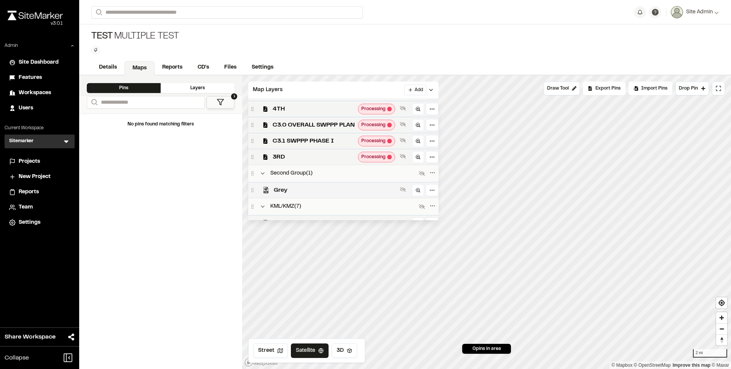
scroll to position [67, 0]
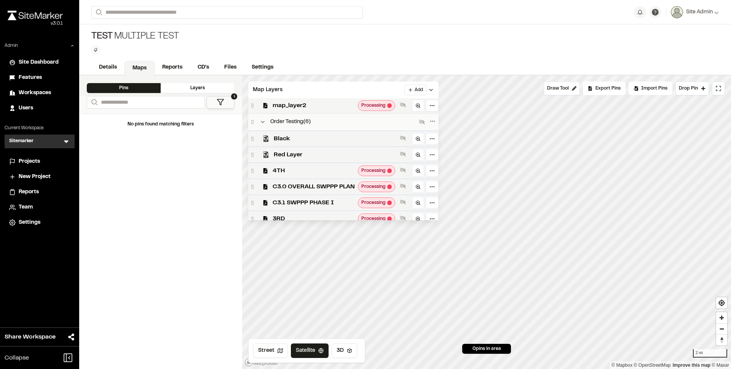
click at [32, 163] on span "Projects" at bounding box center [29, 161] width 21 height 8
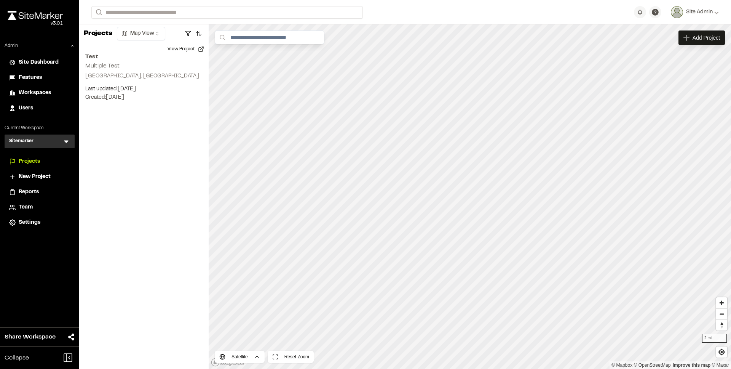
click at [35, 135] on div "Sitemarker S Menu" at bounding box center [40, 141] width 70 height 14
click at [56, 140] on div "Sitemarker S Menu" at bounding box center [40, 141] width 70 height 14
click at [70, 141] on div "Sitemarker S Menu" at bounding box center [40, 141] width 70 height 14
click at [67, 142] on icon at bounding box center [66, 142] width 5 height 3
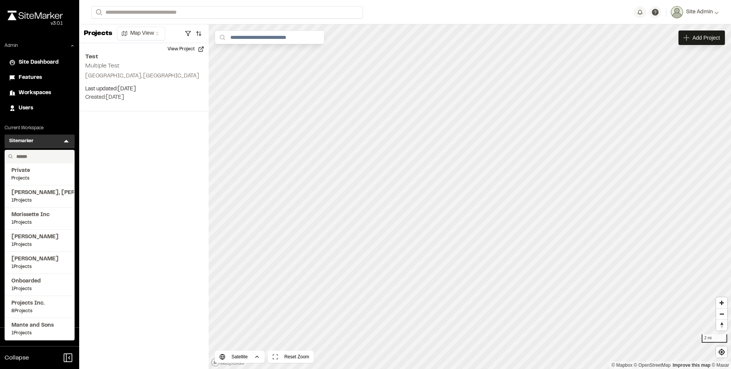
click at [53, 157] on input "text" at bounding box center [42, 156] width 58 height 13
click at [25, 304] on span "Projects Inc." at bounding box center [39, 303] width 56 height 8
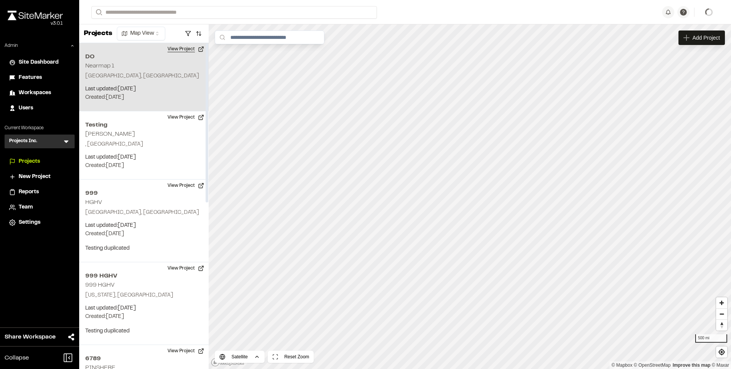
click at [176, 49] on button "View Project" at bounding box center [186, 49] width 46 height 12
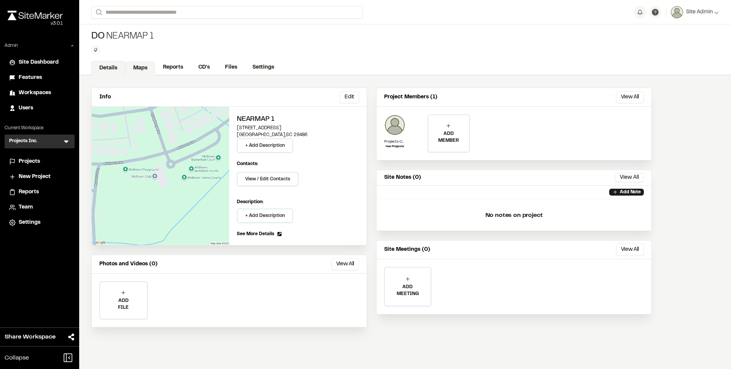
click at [146, 69] on link "Maps" at bounding box center [140, 68] width 30 height 14
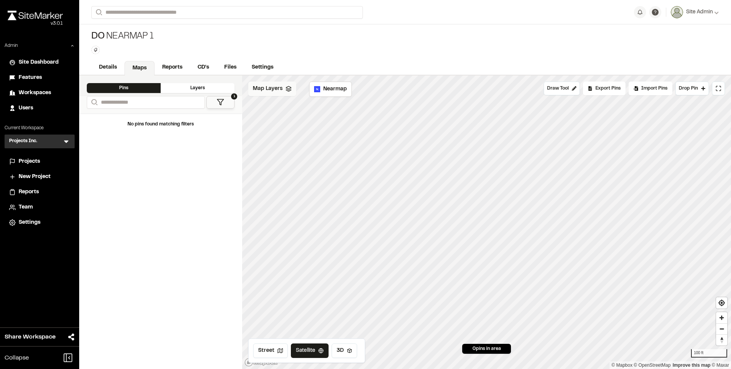
click at [266, 94] on div "Map Layers" at bounding box center [272, 89] width 48 height 14
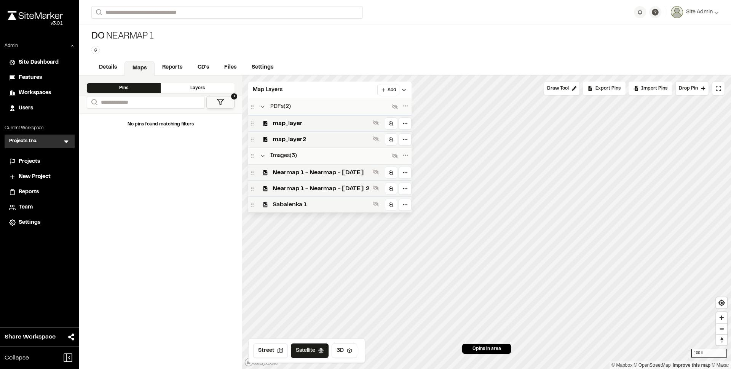
click at [314, 206] on span "Sabalenka 1" at bounding box center [321, 204] width 97 height 9
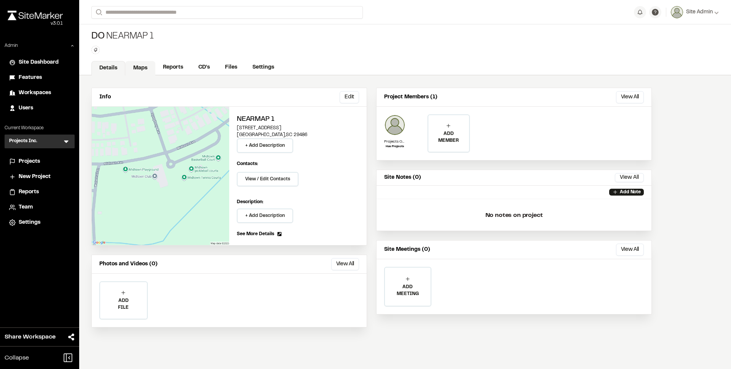
click at [146, 67] on link "Maps" at bounding box center [140, 68] width 30 height 14
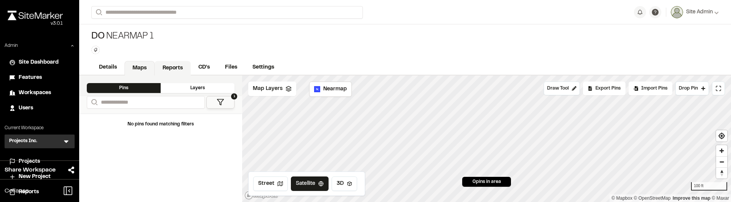
click at [174, 65] on link "Reports" at bounding box center [173, 68] width 36 height 14
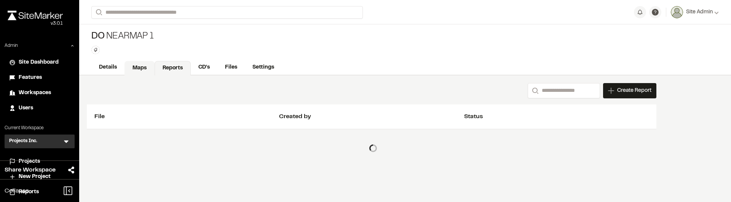
click at [145, 66] on link "Maps" at bounding box center [140, 68] width 30 height 14
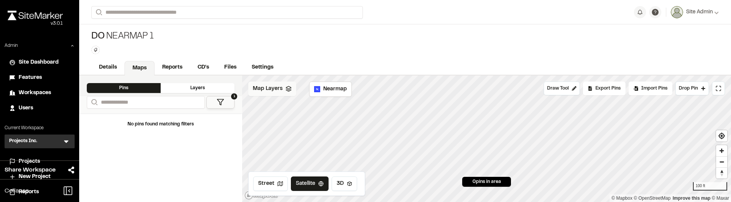
click at [269, 91] on span "Map Layers" at bounding box center [268, 89] width 30 height 8
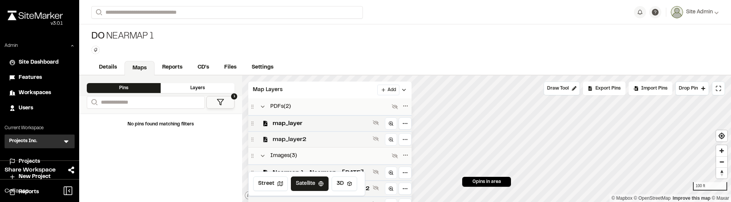
click at [322, 137] on span "map_layer2" at bounding box center [321, 139] width 97 height 9
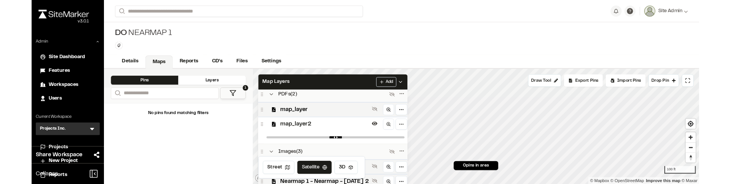
scroll to position [5, 0]
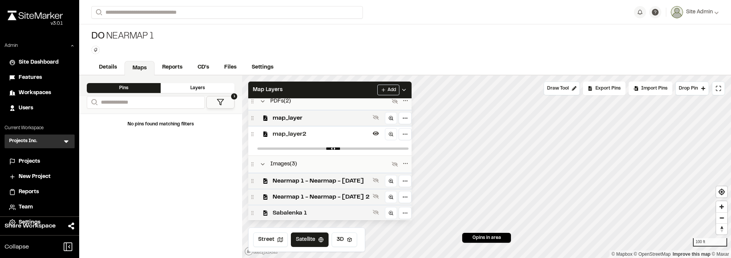
click at [348, 209] on span "Sabalenka 1" at bounding box center [321, 212] width 97 height 9
click at [192, 258] on div "No pins found matching filters" at bounding box center [160, 185] width 163 height 145
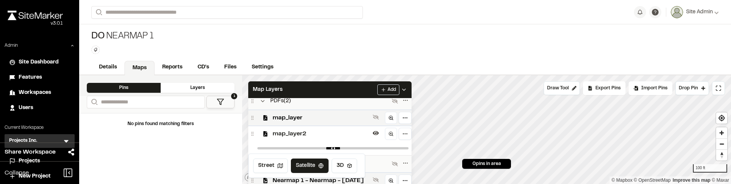
click at [533, 45] on div "DO Nearmap 1 Type Enter or comma to add tag." at bounding box center [405, 42] width 652 height 36
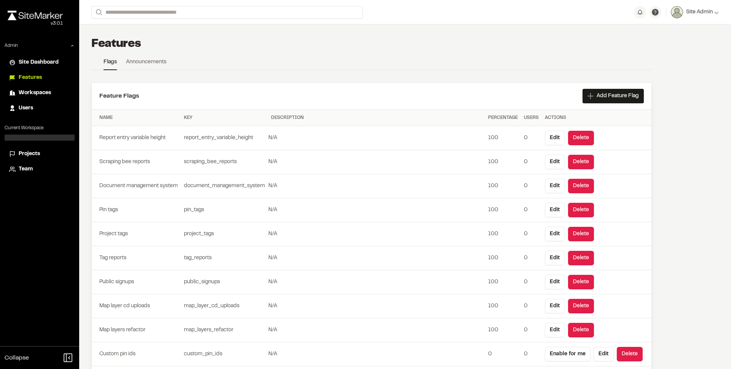
click at [35, 155] on span "Projects" at bounding box center [29, 154] width 21 height 8
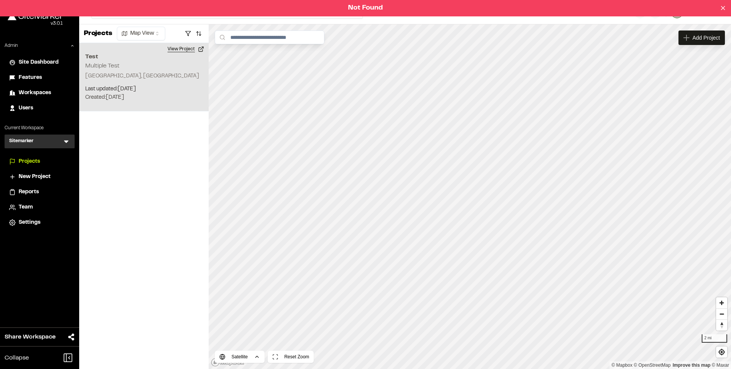
click at [186, 48] on button "View Project" at bounding box center [186, 49] width 46 height 12
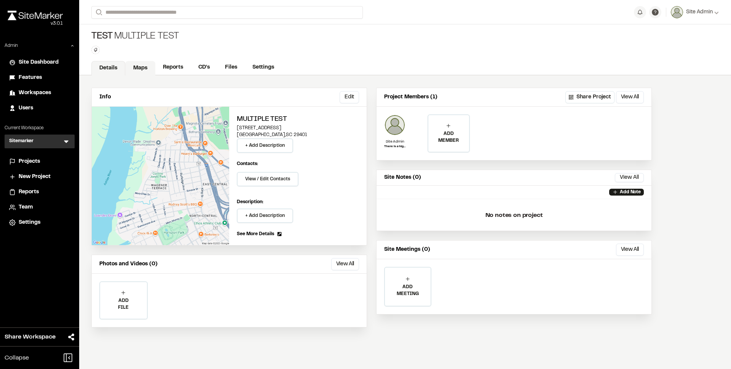
click at [144, 67] on link "Maps" at bounding box center [140, 68] width 30 height 14
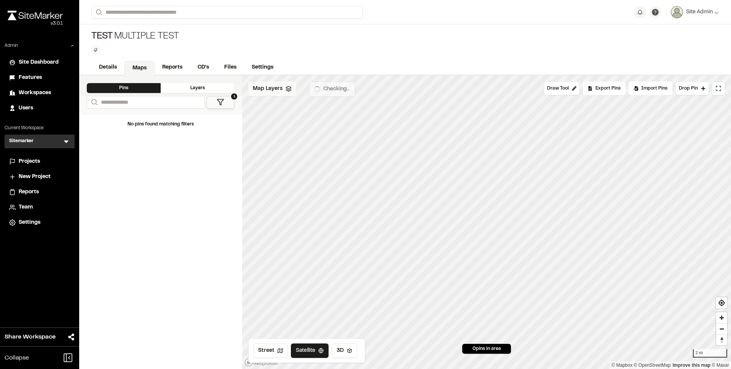
click at [269, 91] on span "Map Layers" at bounding box center [268, 89] width 30 height 8
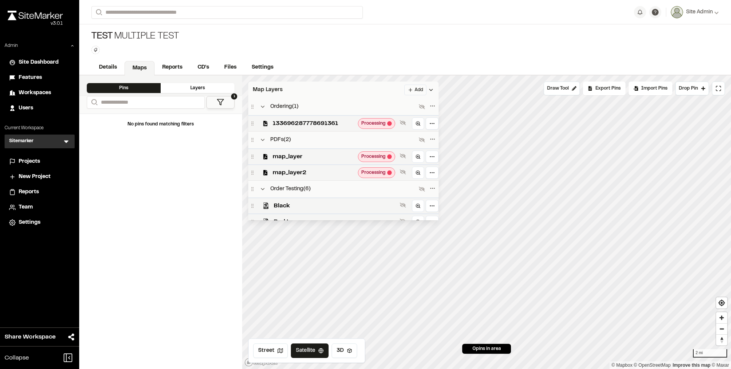
click at [421, 88] on html "**********" at bounding box center [365, 184] width 731 height 369
click at [403, 117] on link "Add Layer" at bounding box center [402, 118] width 57 height 13
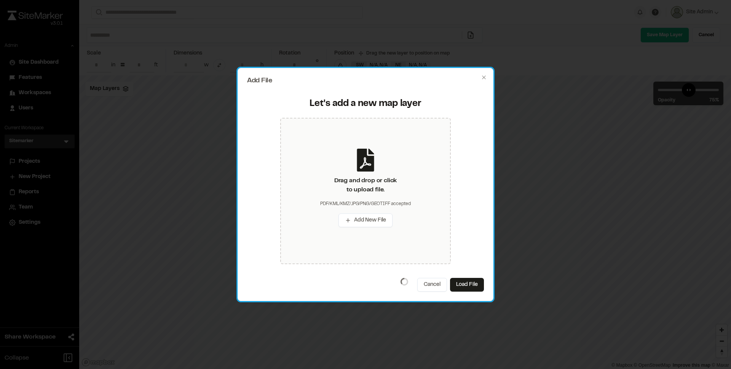
click at [465, 294] on div "Add File Let's add a new map layer Drag and drop or click to upload file. PDF/K…" at bounding box center [366, 184] width 256 height 233
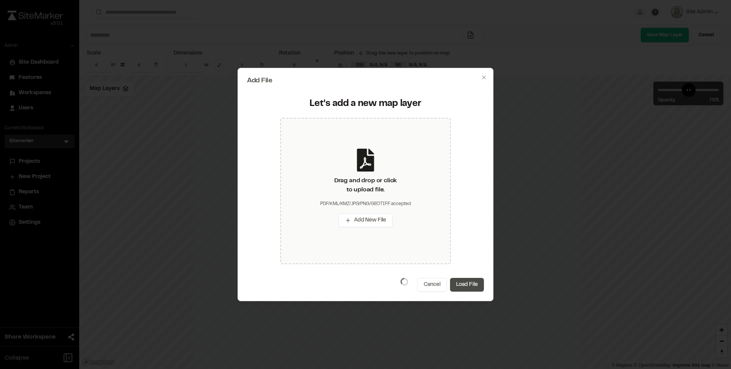
click at [467, 284] on button "Load File" at bounding box center [467, 285] width 34 height 14
type input "*"
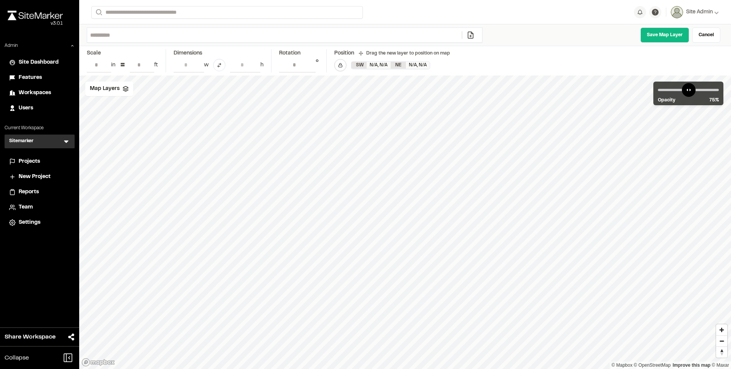
click at [203, 39] on input "text" at bounding box center [274, 35] width 375 height 14
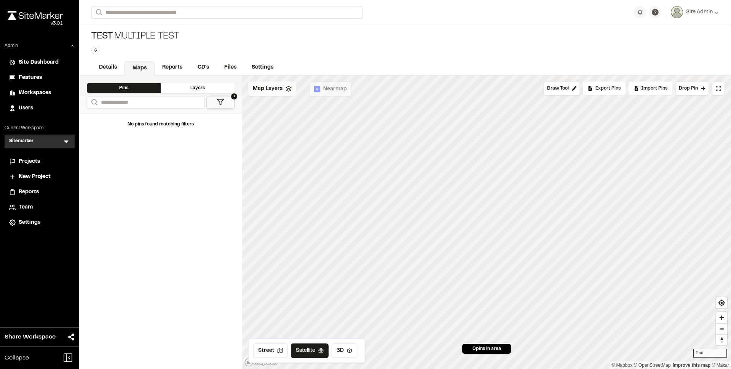
click at [275, 88] on span "Map Layers" at bounding box center [268, 89] width 30 height 8
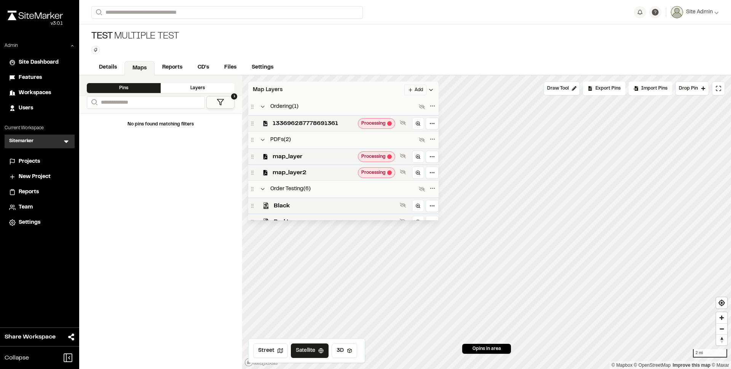
click at [417, 92] on html "**********" at bounding box center [365, 184] width 731 height 369
click at [411, 120] on link "Add Layer" at bounding box center [402, 118] width 57 height 13
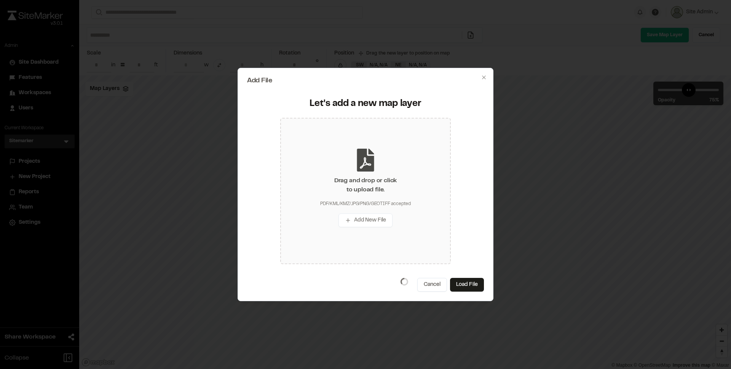
click at [380, 173] on div "Drag and drop or click to upload file. PDF/KML/KMZ/JPG/PNG/GEOTIFF accepted Add…" at bounding box center [365, 191] width 171 height 146
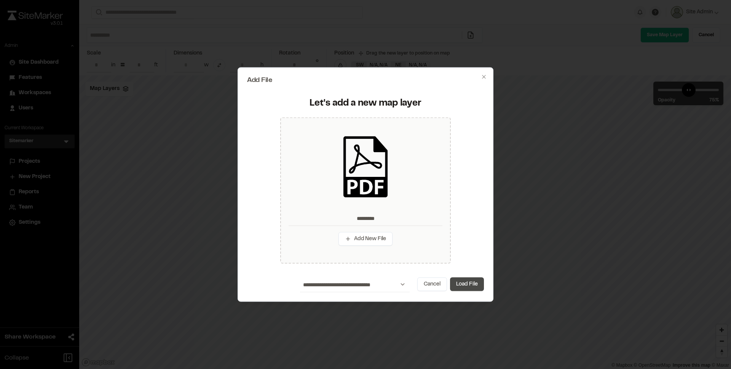
click at [468, 286] on button "Load File" at bounding box center [467, 284] width 34 height 14
type input "*********"
type input "****"
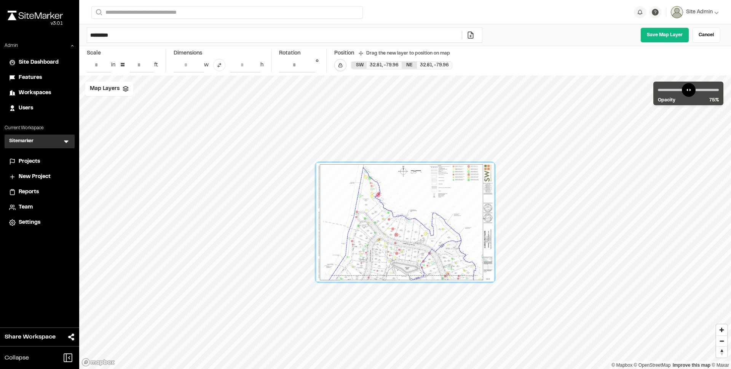
click at [130, 37] on input "*********" at bounding box center [274, 35] width 375 height 14
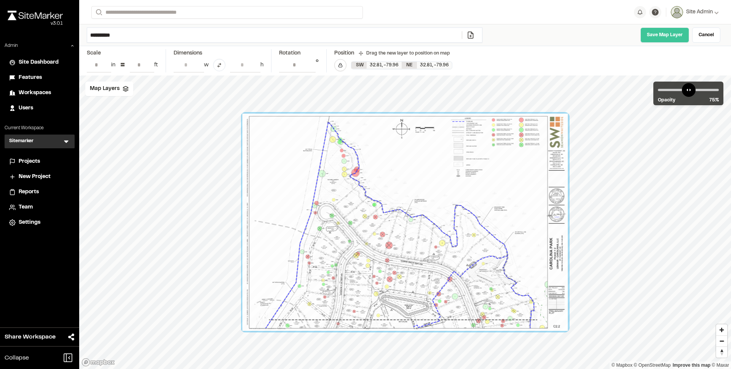
type input "**********"
click at [672, 36] on link "Save Map Layer" at bounding box center [665, 34] width 49 height 15
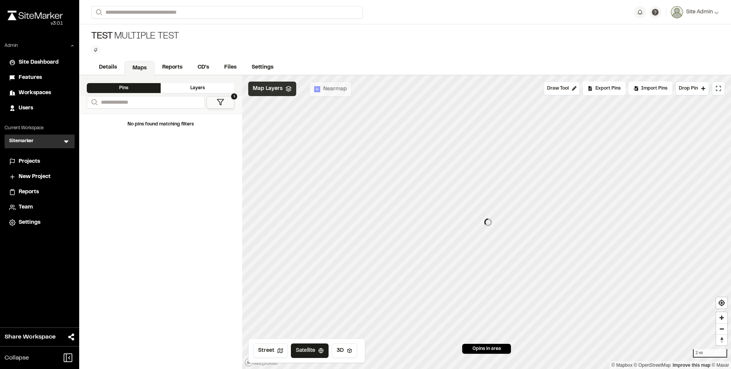
click at [262, 92] on span "Map Layers" at bounding box center [268, 89] width 30 height 8
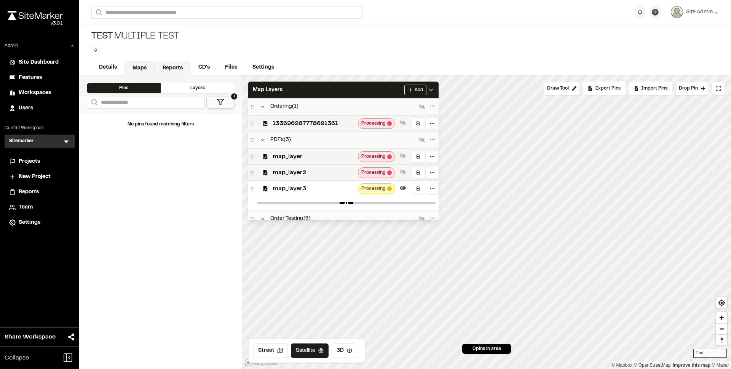
click at [167, 69] on link "Reports" at bounding box center [173, 68] width 36 height 14
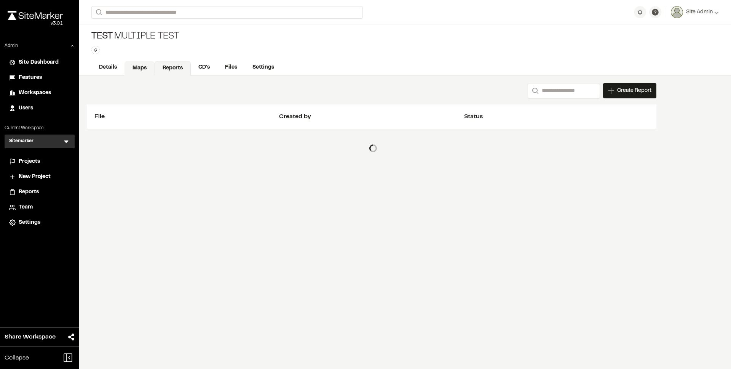
click at [141, 70] on link "Maps" at bounding box center [140, 68] width 30 height 14
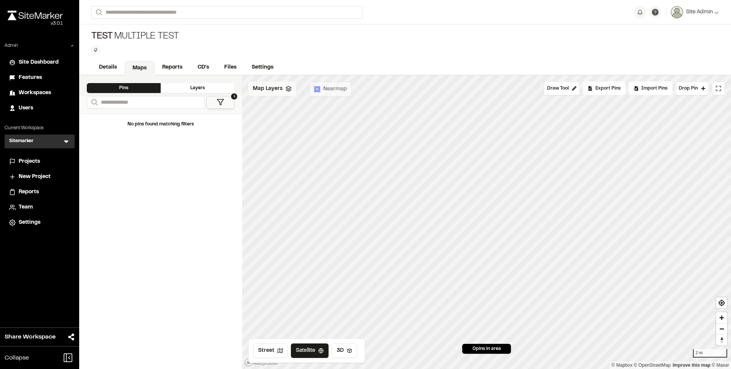
click at [277, 91] on span "Map Layers" at bounding box center [268, 89] width 30 height 8
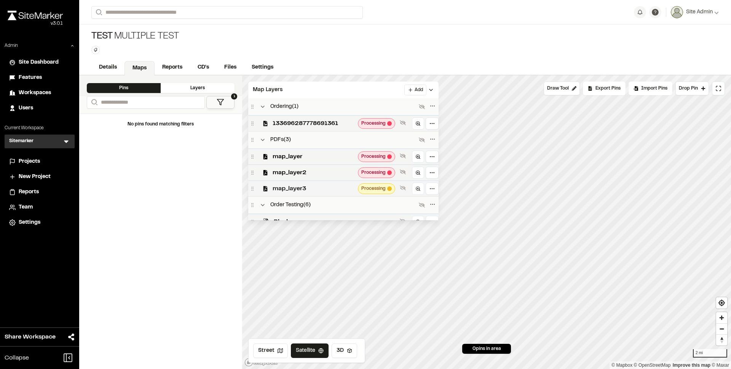
click at [319, 187] on span "map_layer3" at bounding box center [314, 188] width 82 height 9
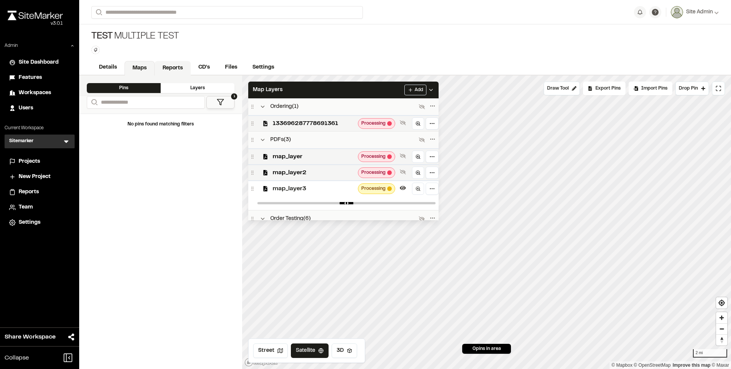
click at [171, 69] on link "Reports" at bounding box center [173, 68] width 36 height 14
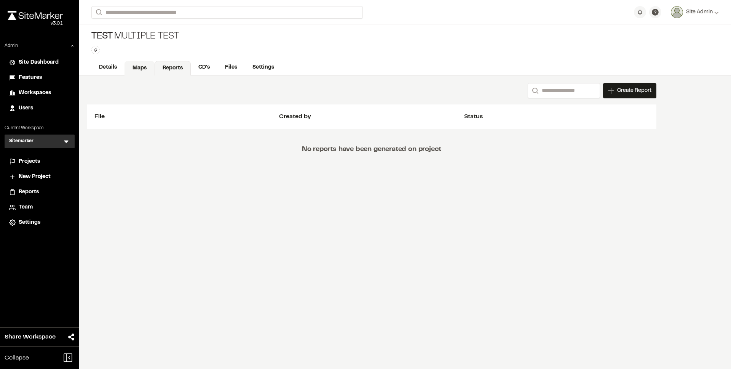
click at [133, 67] on link "Maps" at bounding box center [140, 68] width 30 height 14
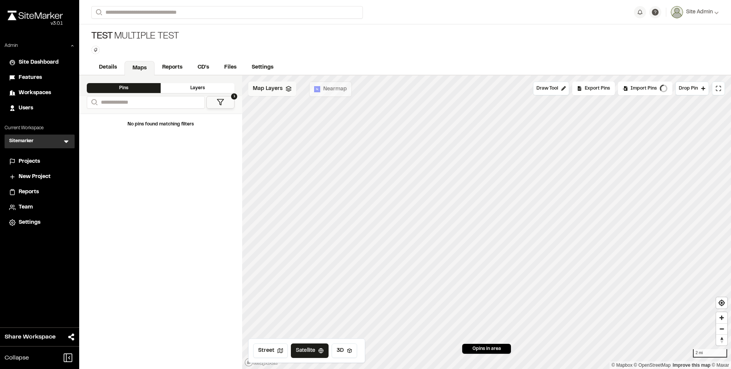
click at [269, 85] on span "Map Layers" at bounding box center [268, 89] width 30 height 8
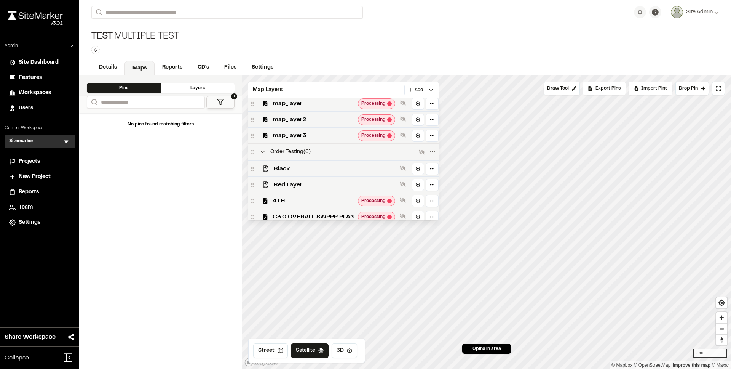
scroll to position [53, 0]
click at [325, 139] on div "map_layer3 Processing" at bounding box center [343, 136] width 190 height 16
